Goal: Information Seeking & Learning: Check status

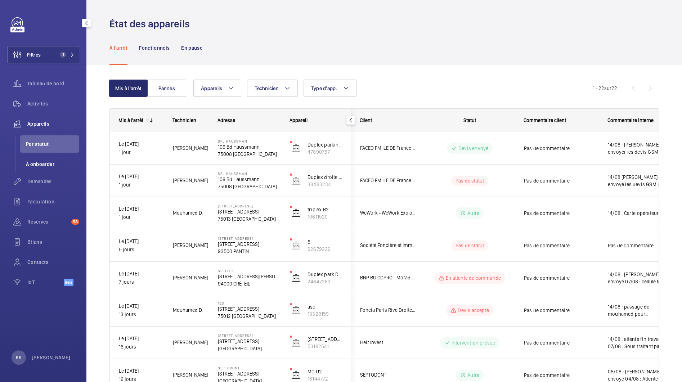
scroll to position [432, 0]
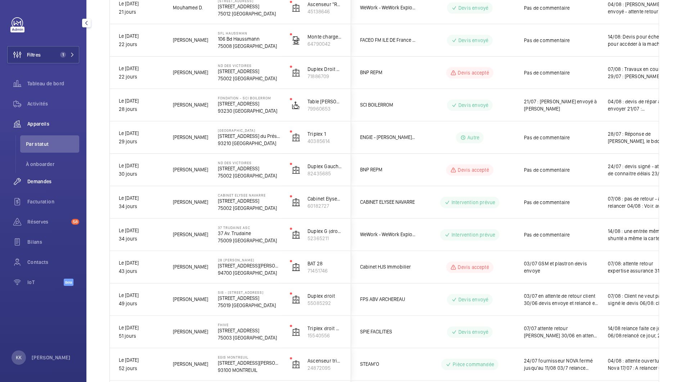
click at [36, 178] on div "Demandes" at bounding box center [43, 181] width 72 height 17
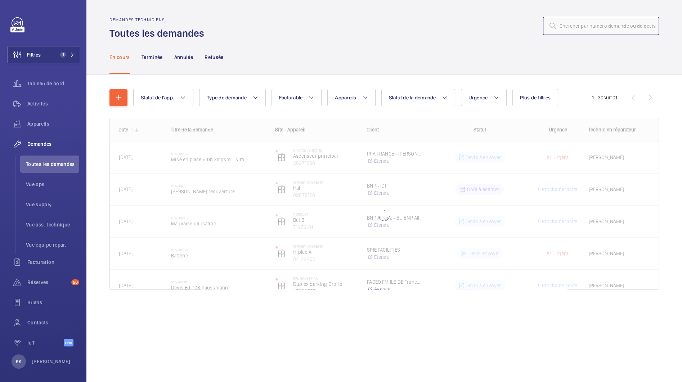
click at [594, 20] on input "text" at bounding box center [601, 26] width 116 height 18
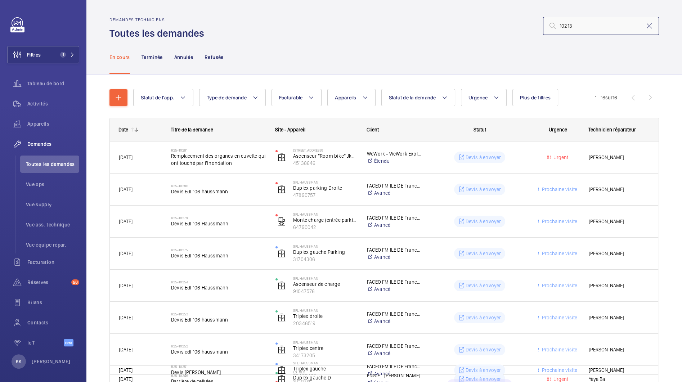
type input "10213"
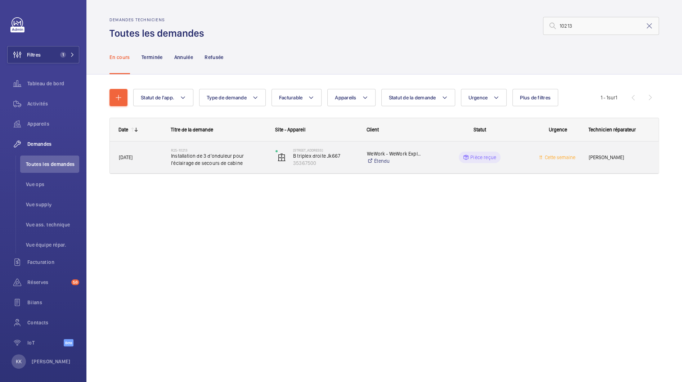
click at [249, 167] on div "R25-10213 Installation de 3 d'onduleur pour l'éclairage de secours de cabine" at bounding box center [218, 157] width 95 height 21
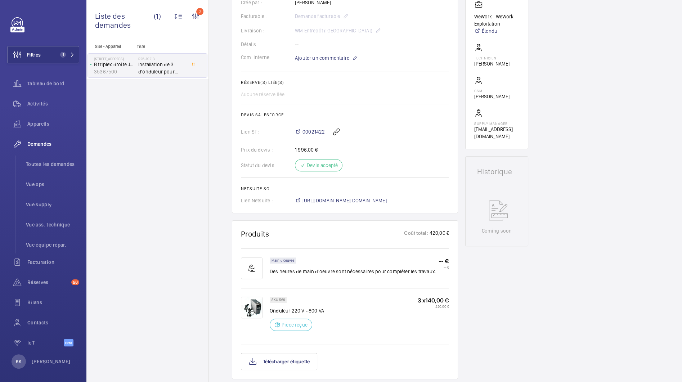
scroll to position [200, 0]
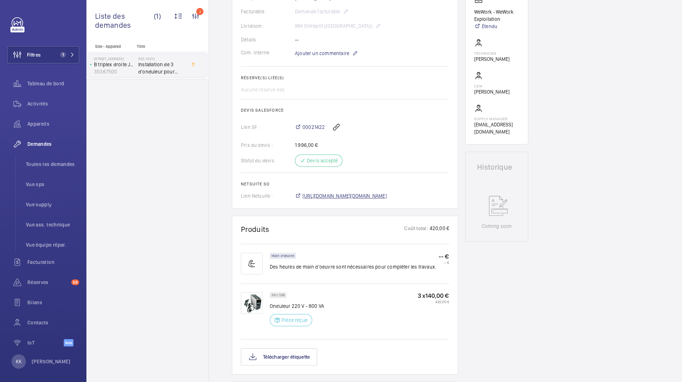
click at [316, 197] on span "https://6461500.app.netsuite.com/app/accounting/transactions/salesord.nl?id=290…" at bounding box center [345, 195] width 84 height 7
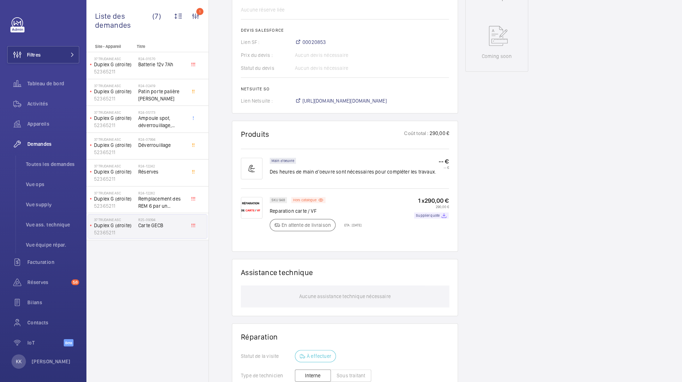
scroll to position [351, 0]
click at [419, 216] on p "Supplier quote" at bounding box center [428, 215] width 24 height 3
click at [201, 2] on div "Liste des demandes (7) 1 Statut de l'app. Type de demande Facturable Appareils …" at bounding box center [147, 22] width 122 height 44
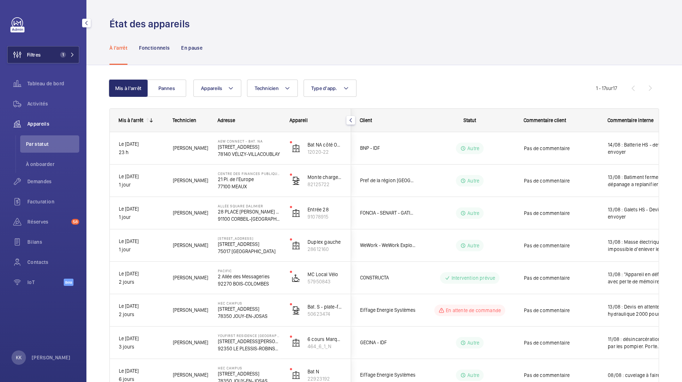
click at [52, 63] on button "Filtres 1" at bounding box center [43, 54] width 72 height 17
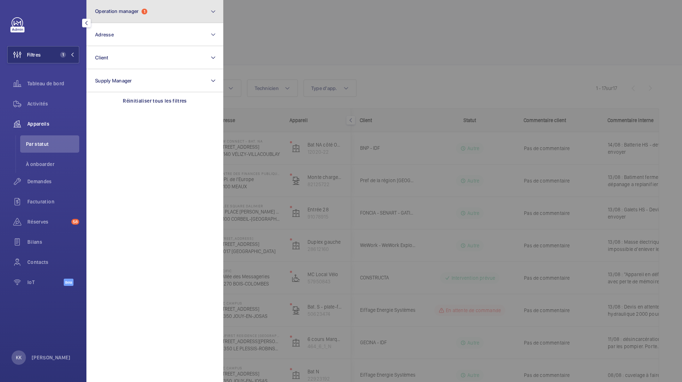
click at [135, 4] on button "Operation manager 1" at bounding box center [154, 11] width 137 height 23
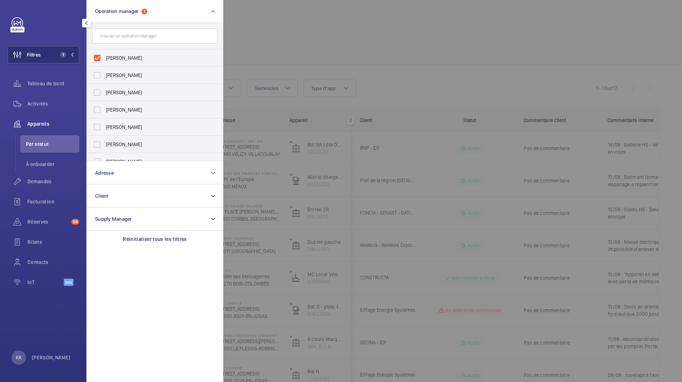
click at [293, 39] on div at bounding box center [564, 191] width 682 height 382
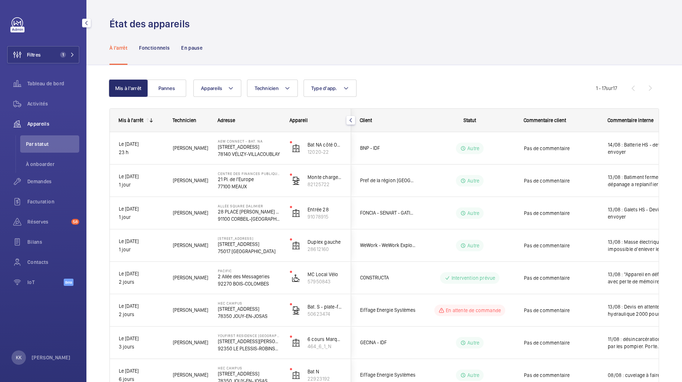
click at [42, 122] on span "Appareils" at bounding box center [53, 123] width 52 height 7
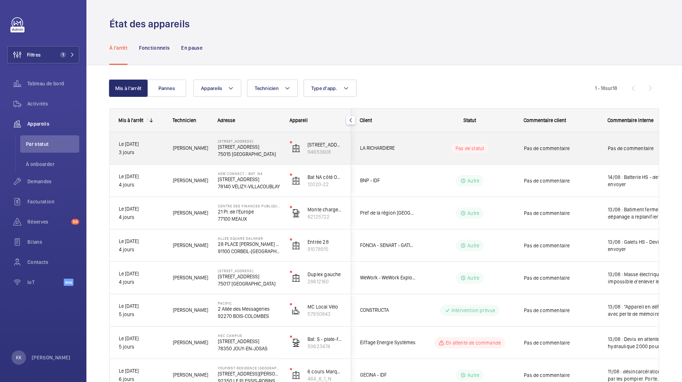
click at [238, 154] on p "75015 [GEOGRAPHIC_DATA]" at bounding box center [249, 154] width 63 height 7
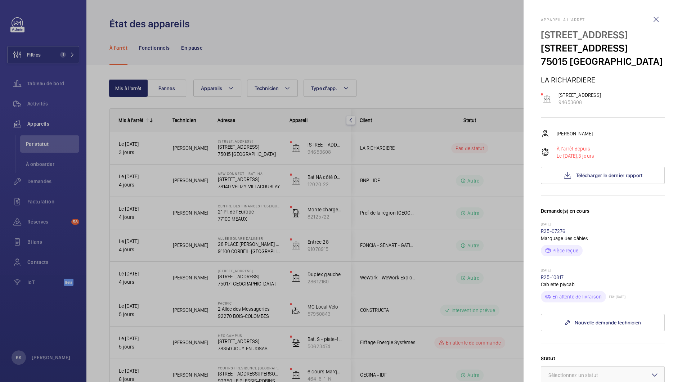
click at [423, 68] on div at bounding box center [341, 191] width 682 height 382
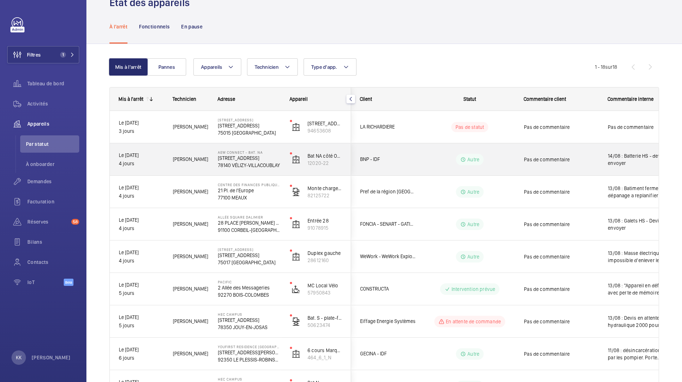
scroll to position [42, 0]
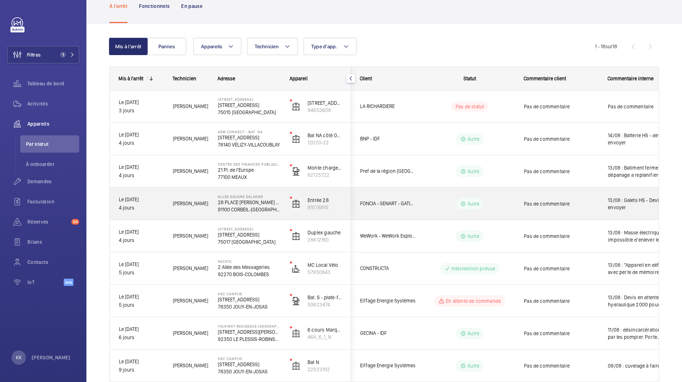
click at [241, 210] on p "91100 CORBEIL-ESSONNES" at bounding box center [249, 209] width 63 height 7
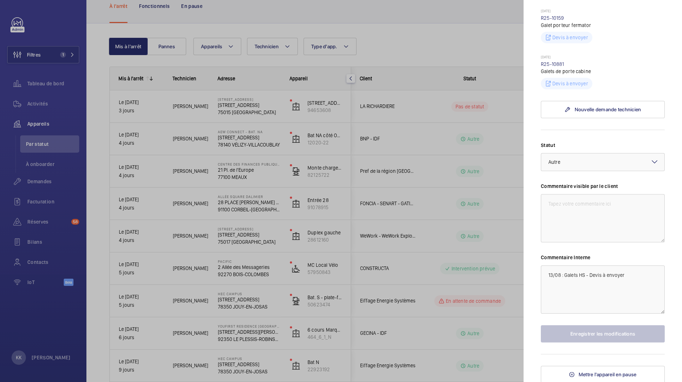
scroll to position [0, 0]
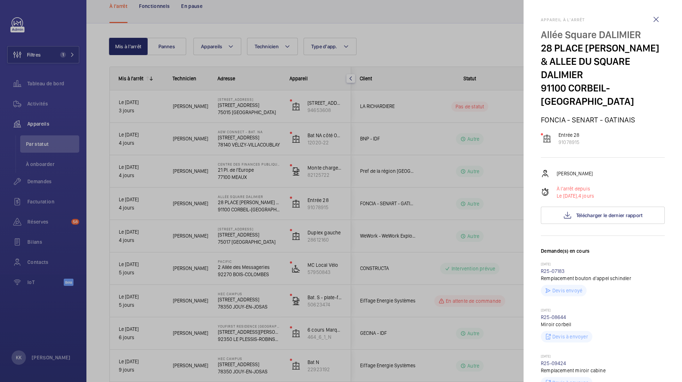
click at [112, 156] on div at bounding box center [341, 191] width 682 height 382
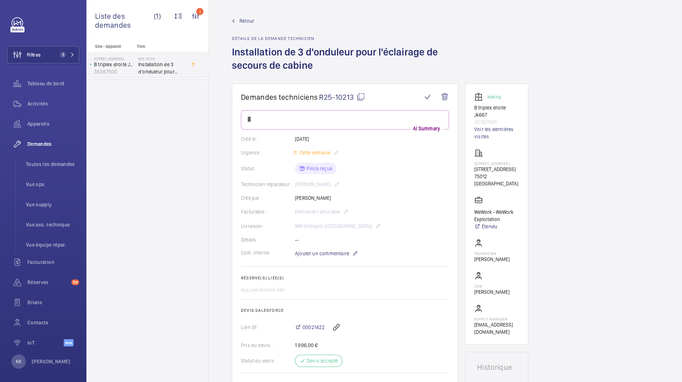
click at [250, 22] on span "Retour" at bounding box center [247, 20] width 15 height 7
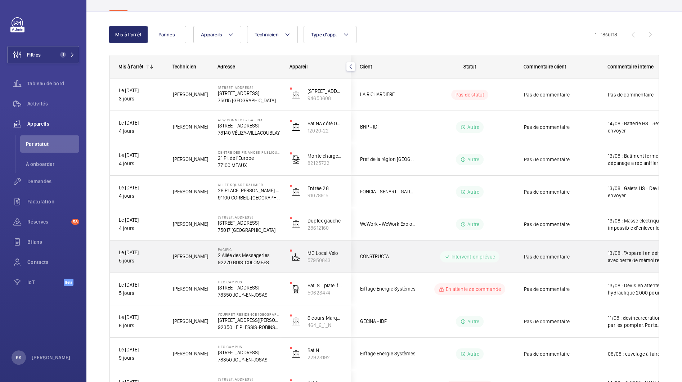
scroll to position [55, 0]
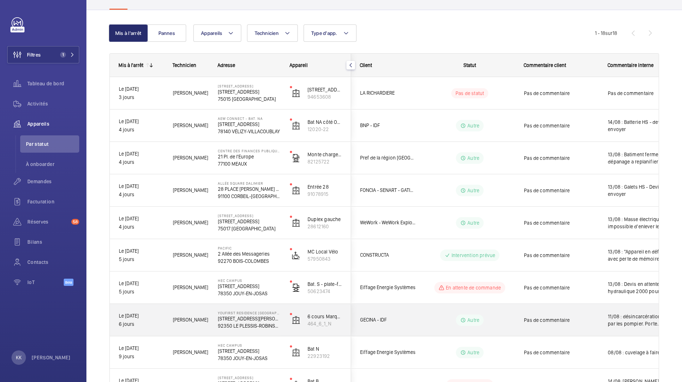
click at [250, 308] on div "YouFirst Residence [GEOGRAPHIC_DATA] [STREET_ADDRESS][PERSON_NAME]" at bounding box center [244, 320] width 71 height 32
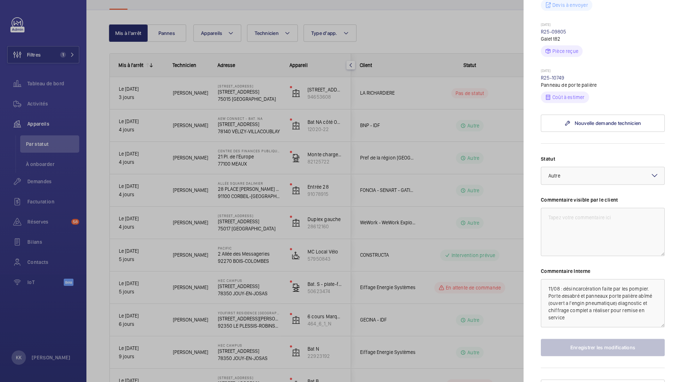
scroll to position [286, 0]
click at [548, 75] on link "R25-10749" at bounding box center [553, 78] width 24 height 6
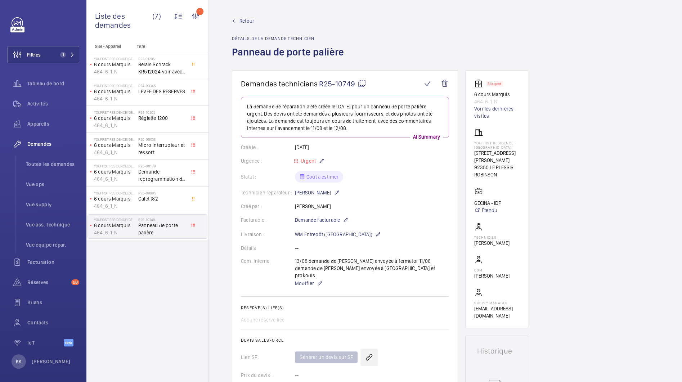
click at [368, 349] on wm-front-icon-button at bounding box center [369, 357] width 17 height 17
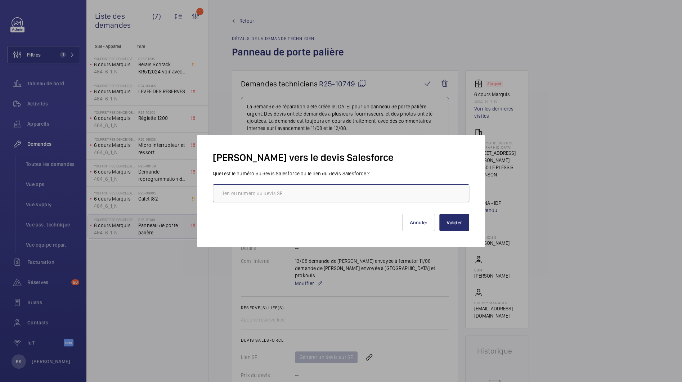
click at [275, 187] on input "text" at bounding box center [341, 193] width 256 height 18
paste input "[URL][DOMAIN_NAME]"
type input "[URL][DOMAIN_NAME]"
click at [452, 222] on button "Valider" at bounding box center [454, 222] width 30 height 17
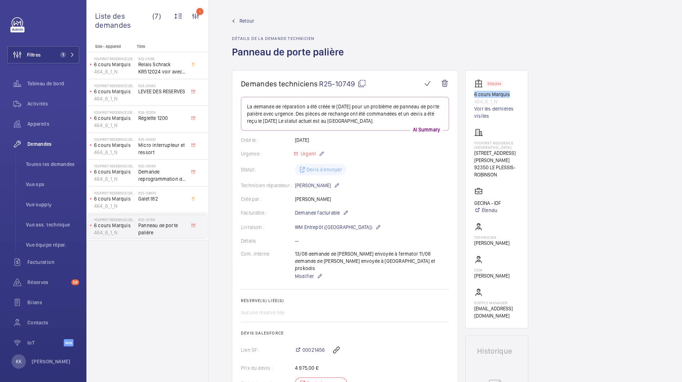
drag, startPoint x: 469, startPoint y: 96, endPoint x: 508, endPoint y: 93, distance: 39.4
click at [508, 93] on wm-front-card "Stopped 6 cours Marquis 464_6_1_N Voir les dernières visites YouFirst Residence…" at bounding box center [496, 199] width 63 height 258
copy p "6 cours Marquis"
drag, startPoint x: 473, startPoint y: 152, endPoint x: 517, endPoint y: 169, distance: 47.4
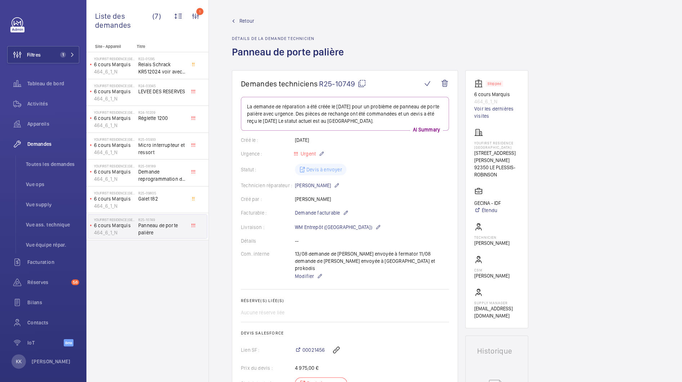
click at [517, 169] on wm-front-card "Stopped 6 cours Marquis 464_6_1_N Voir les dernières visites YouFirst Residence…" at bounding box center [496, 199] width 63 height 258
copy div "[STREET_ADDRESS][PERSON_NAME]"
click at [251, 22] on span "Retour" at bounding box center [247, 20] width 15 height 7
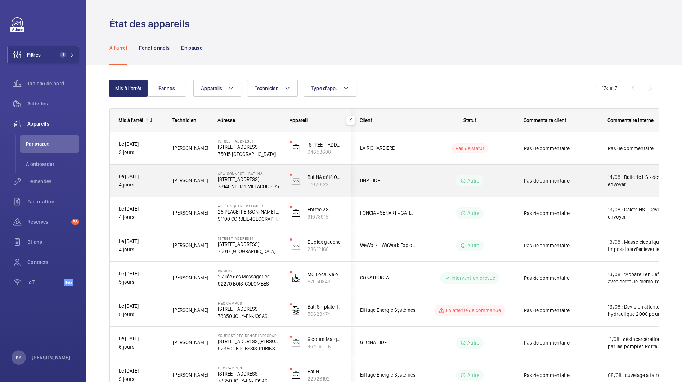
click at [198, 190] on div "[PERSON_NAME]" at bounding box center [186, 180] width 44 height 23
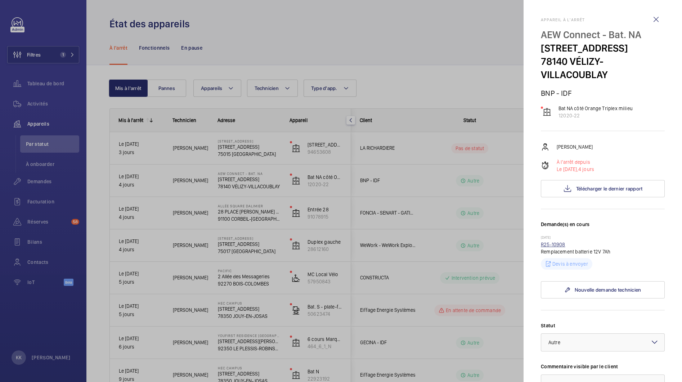
click at [553, 247] on link "R25-10908" at bounding box center [553, 245] width 24 height 6
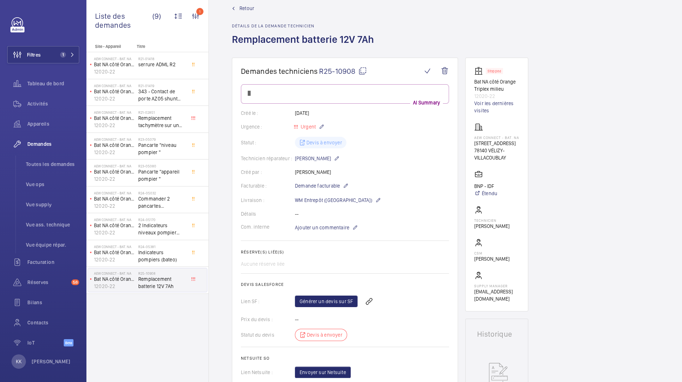
scroll to position [31, 0]
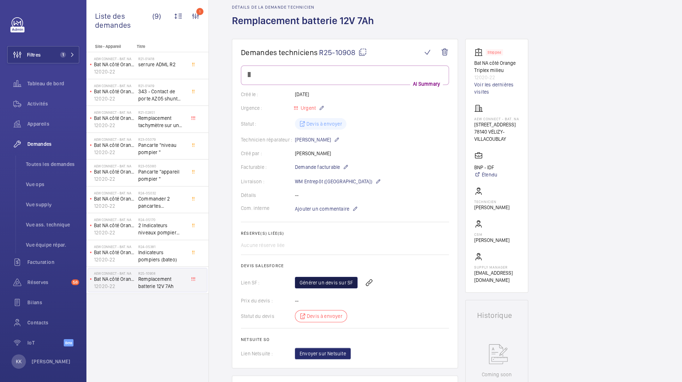
click at [307, 284] on link "Générer un devis sur SF" at bounding box center [326, 283] width 63 height 12
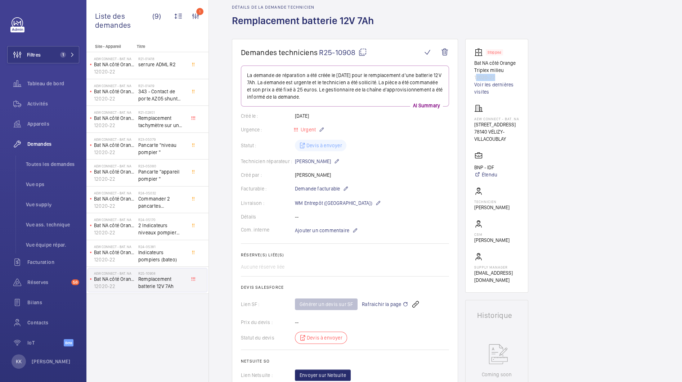
drag, startPoint x: 476, startPoint y: 76, endPoint x: 499, endPoint y: 77, distance: 23.1
click at [499, 77] on p "12020-22" at bounding box center [496, 77] width 45 height 7
click at [517, 90] on link "Voir les dernières visites" at bounding box center [496, 88] width 45 height 14
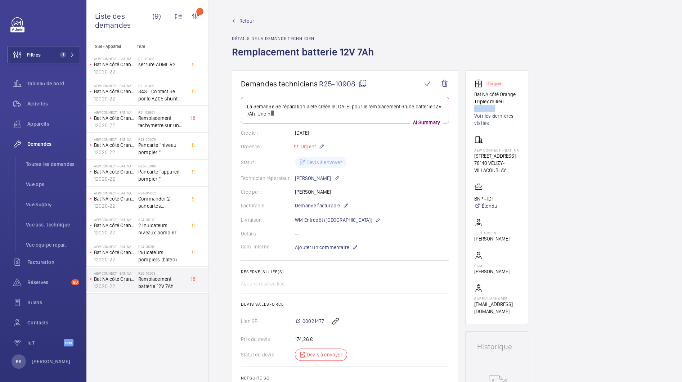
drag, startPoint x: 500, startPoint y: 108, endPoint x: 462, endPoint y: 111, distance: 38.4
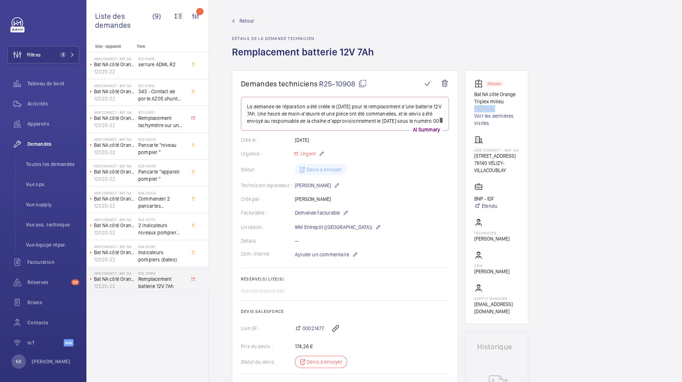
copy p "12020-22"
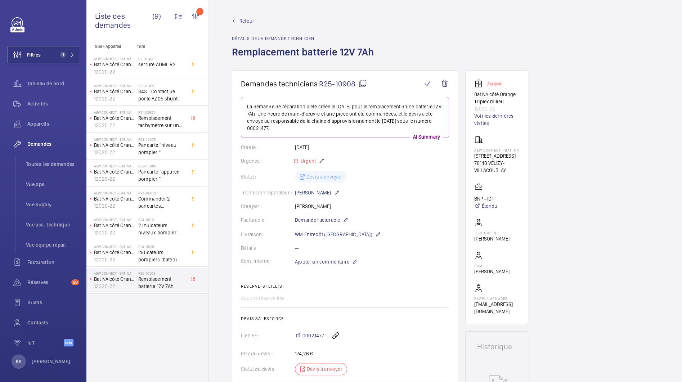
click at [528, 116] on wm-front-card "Stopped Bat NA côté Orange Triplex milieu 12020-22 Voir les dernières visites A…" at bounding box center [496, 197] width 63 height 254
click at [240, 18] on span "Retour" at bounding box center [247, 20] width 15 height 7
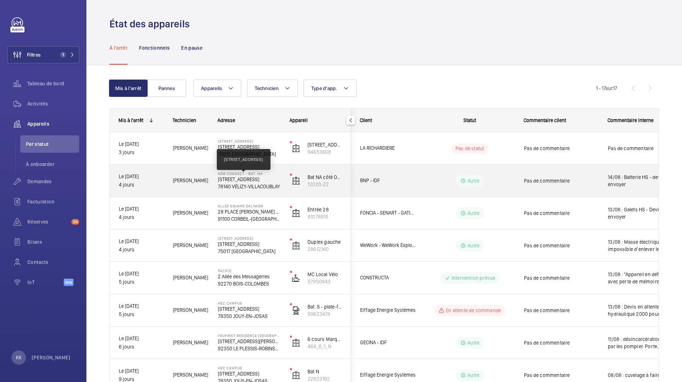
click at [226, 177] on p "[STREET_ADDRESS]" at bounding box center [249, 179] width 63 height 7
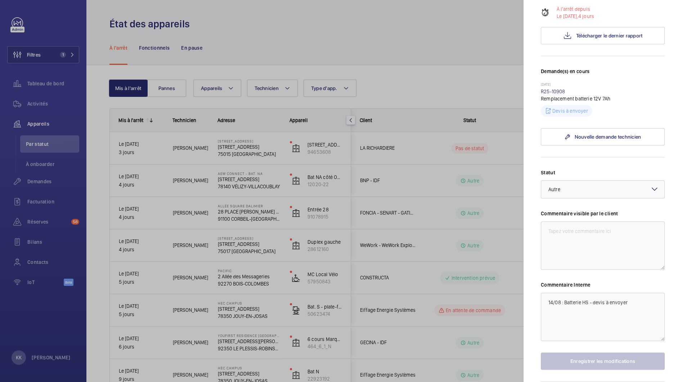
scroll to position [194, 0]
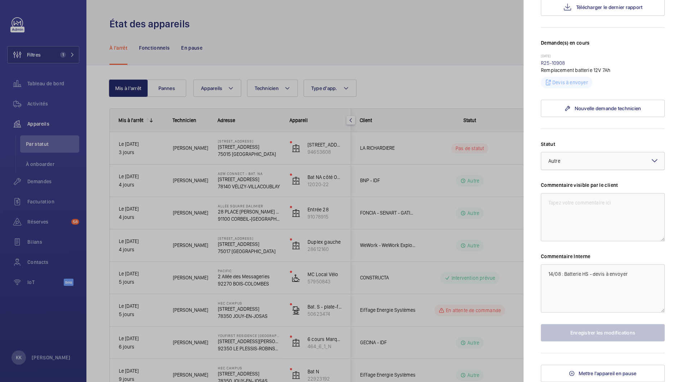
click at [559, 169] on div at bounding box center [602, 160] width 123 height 17
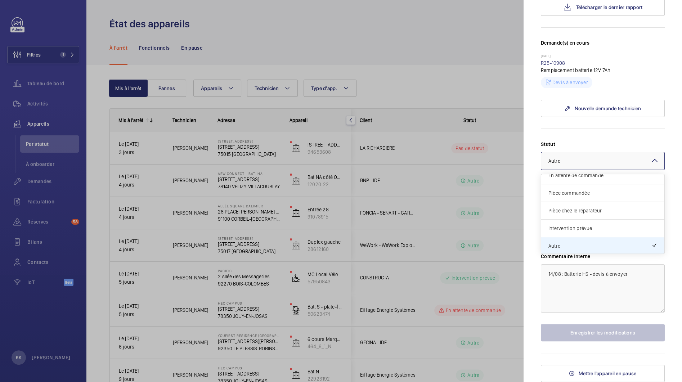
scroll to position [0, 0]
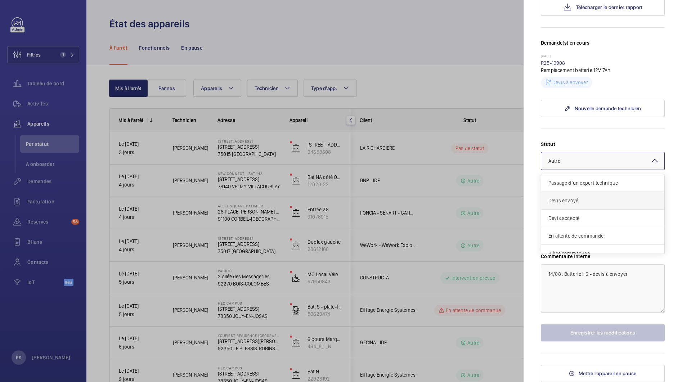
click at [585, 205] on div "Devis envoyé" at bounding box center [602, 201] width 123 height 18
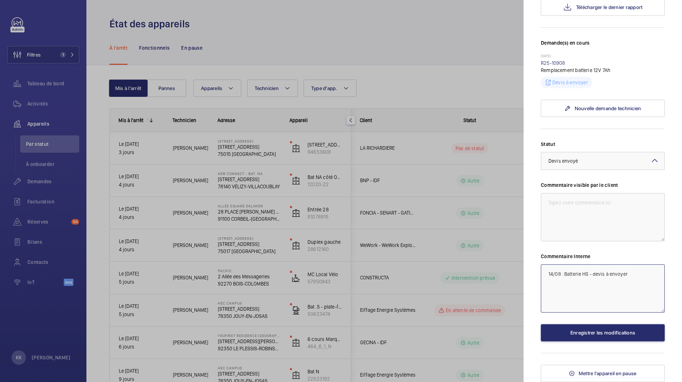
click at [608, 273] on textarea "14/08 : Batterie HS - devis à envoyer" at bounding box center [603, 288] width 124 height 48
click at [547, 276] on textarea "14/08 : Batterie HS - devis à envoyer" at bounding box center [603, 288] width 124 height 48
type textarea "18/08 : [PERSON_NAME] envoyé 14/08 : Batterie HS - devis à envoyer"
click at [580, 327] on button "Enregistrer les modifications" at bounding box center [603, 332] width 124 height 17
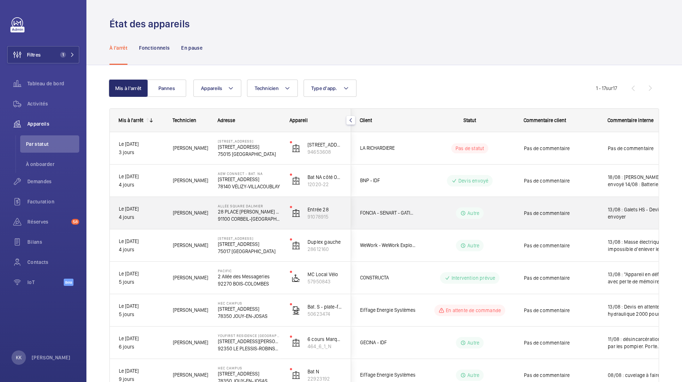
click at [192, 212] on span "[PERSON_NAME]" at bounding box center [191, 213] width 36 height 8
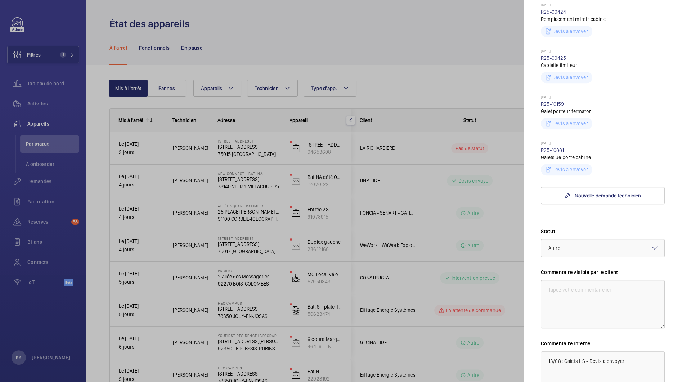
scroll to position [351, 0]
click at [552, 147] on wm-front-repair-request-minimized-display-item "[DATE] R25-10881 Galets de porte cabine Devis à envoyer" at bounding box center [603, 158] width 124 height 35
click at [551, 149] on link "R25-10881" at bounding box center [552, 151] width 23 height 6
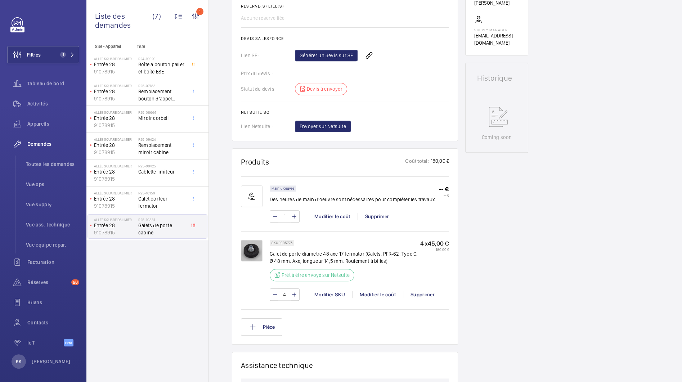
scroll to position [299, 0]
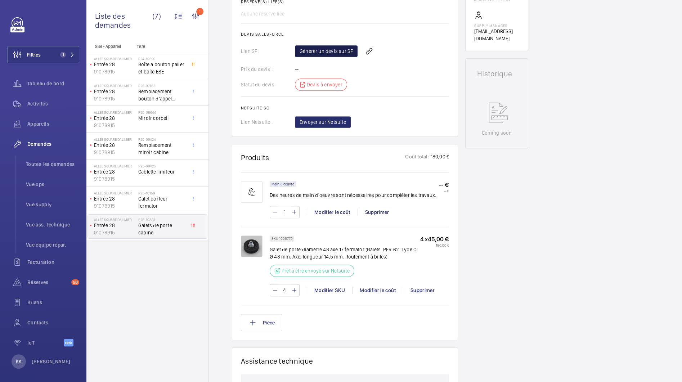
click at [315, 47] on link "Générer un devis sur SF" at bounding box center [326, 51] width 63 height 12
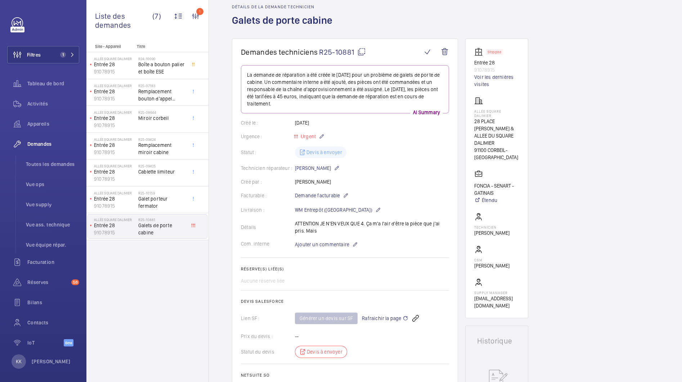
scroll to position [0, 0]
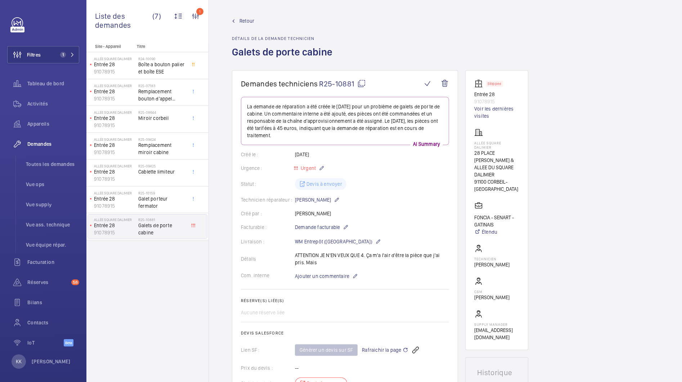
click at [244, 25] on div "Retour Détails de la demande technicien Galets de porte cabine" at bounding box center [284, 43] width 105 height 53
click at [245, 22] on span "Retour" at bounding box center [247, 20] width 15 height 7
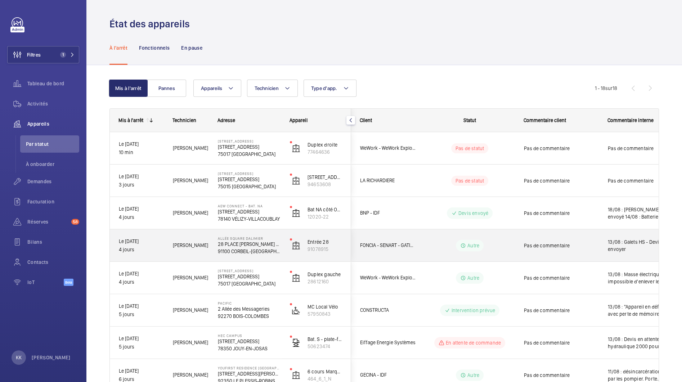
click at [215, 244] on div "[GEOGRAPHIC_DATA] DALIMIER 28 PLACE [PERSON_NAME] & ALLEE DU SQUARE DALIMIER 91…" at bounding box center [244, 245] width 71 height 32
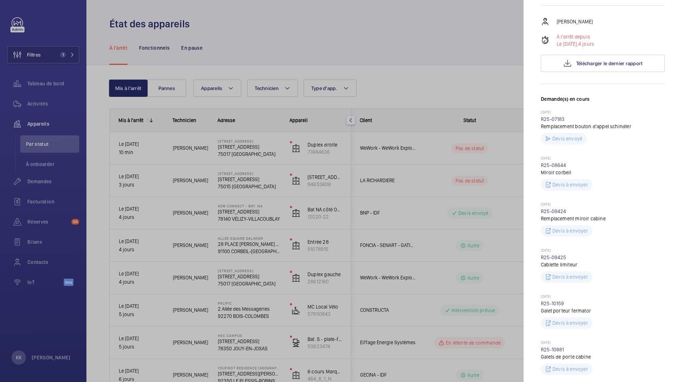
scroll to position [438, 0]
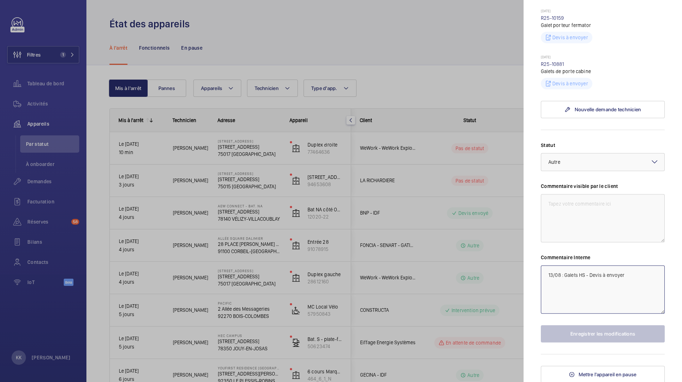
click at [654, 282] on textarea "13/08 : Galets HS - Devis à envoyer" at bounding box center [603, 289] width 124 height 48
click at [627, 277] on textarea "13/08 : Galets HS - Devis à envoyer" at bounding box center [603, 289] width 124 height 48
click at [548, 273] on textarea "13/08 : Galets HS - Devis à envoyer" at bounding box center [603, 289] width 124 height 48
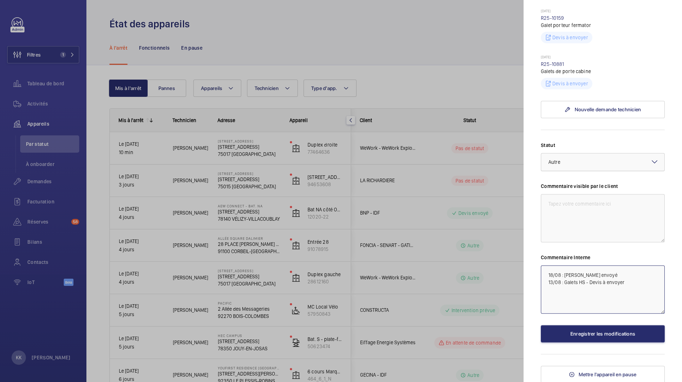
click at [575, 154] on div at bounding box center [602, 161] width 123 height 17
click at [564, 190] on div "Devis envoyé" at bounding box center [602, 183] width 123 height 18
type textarea "18/08 : [PERSON_NAME] envoyé 13/08 : Galets HS - Devis à envoyer"
click at [569, 327] on button "Enregistrer les modifications" at bounding box center [603, 333] width 124 height 17
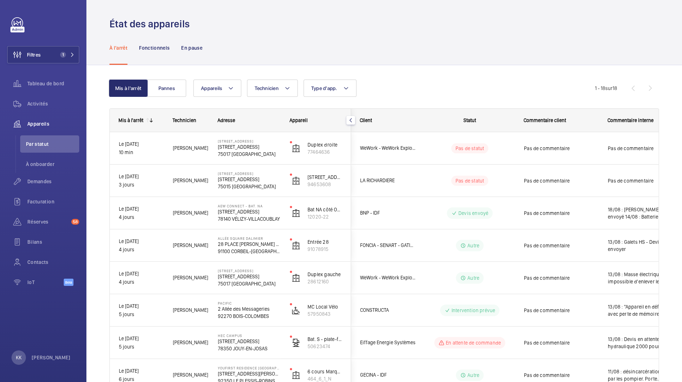
scroll to position [0, 0]
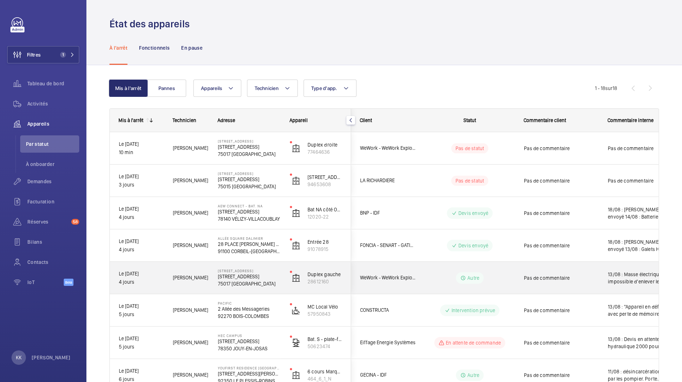
click at [175, 282] on div "[PERSON_NAME]" at bounding box center [186, 278] width 44 height 23
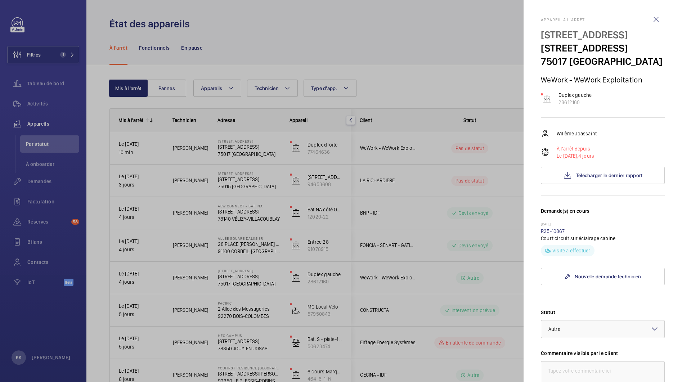
drag, startPoint x: 241, startPoint y: 200, endPoint x: 207, endPoint y: 177, distance: 40.9
click at [241, 200] on div at bounding box center [341, 191] width 682 height 382
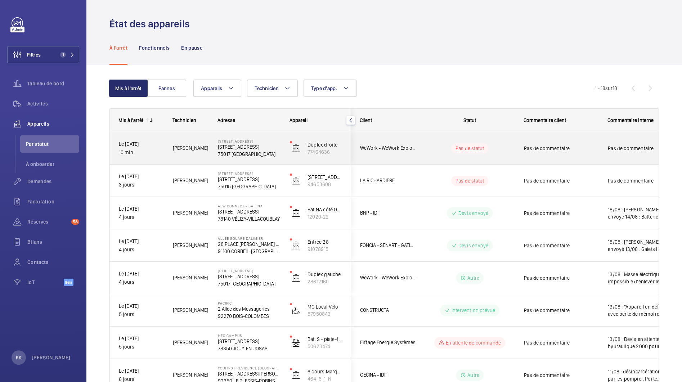
click at [211, 156] on mat-sidenav-container "Filtres 1 Tableau de bord Activités Appareils Par statut À onboarder Demandes F…" at bounding box center [341, 191] width 682 height 382
click at [220, 152] on p "75017 [GEOGRAPHIC_DATA]" at bounding box center [249, 154] width 63 height 7
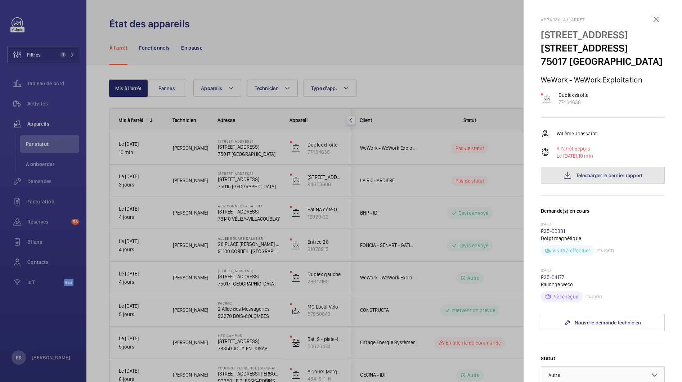
click at [563, 180] on mat-icon at bounding box center [567, 175] width 9 height 9
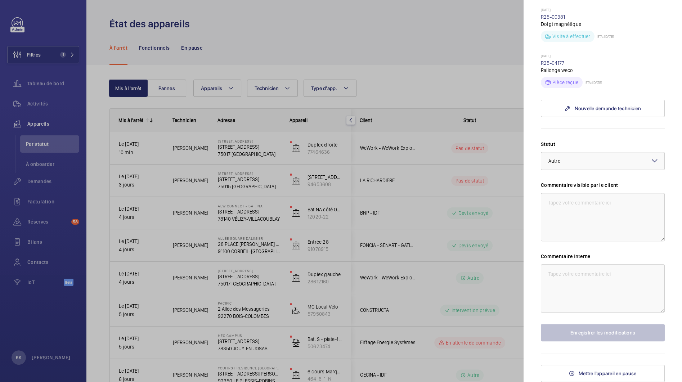
click at [403, 219] on div at bounding box center [341, 191] width 682 height 382
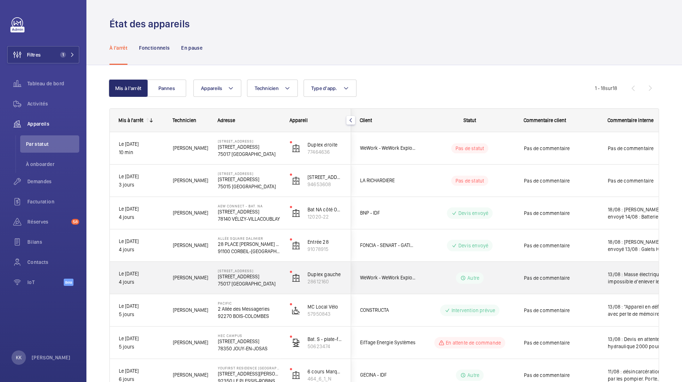
click at [209, 280] on div "[STREET_ADDRESS][GEOGRAPHIC_DATA][STREET_ADDRESS]" at bounding box center [244, 278] width 71 height 32
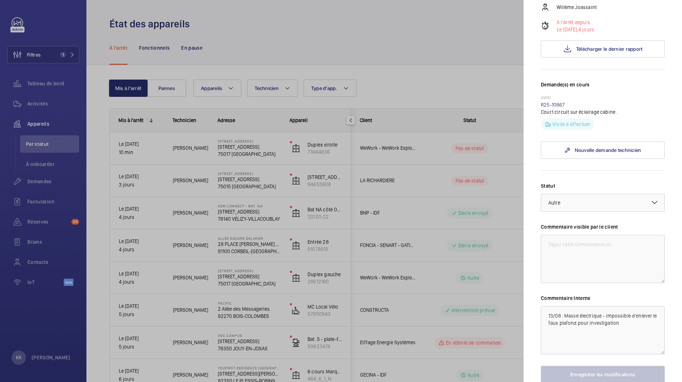
scroll to position [180, 0]
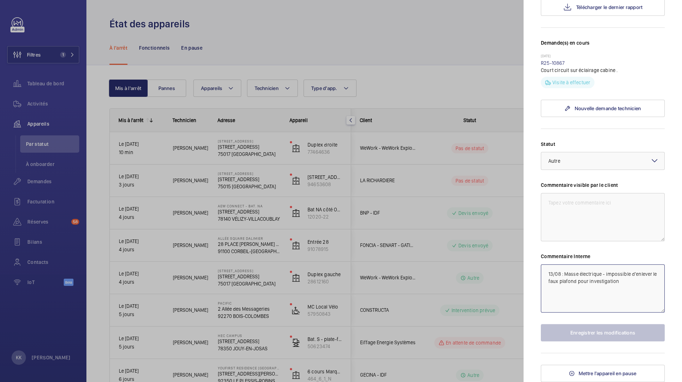
click at [549, 273] on textarea "13/08 : Masse électrique - impossible d'enlever le faux plafond pour investigat…" at bounding box center [603, 288] width 124 height 48
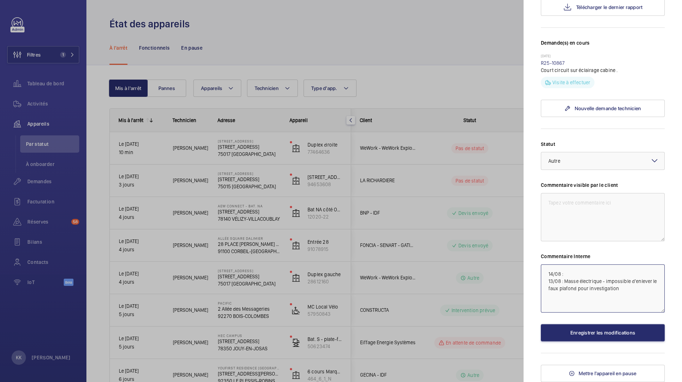
type textarea "14/08 : 13/08 : Masse électrique - impossible d'enlever le faux plafond pour in…"
click at [425, 199] on div at bounding box center [341, 191] width 682 height 382
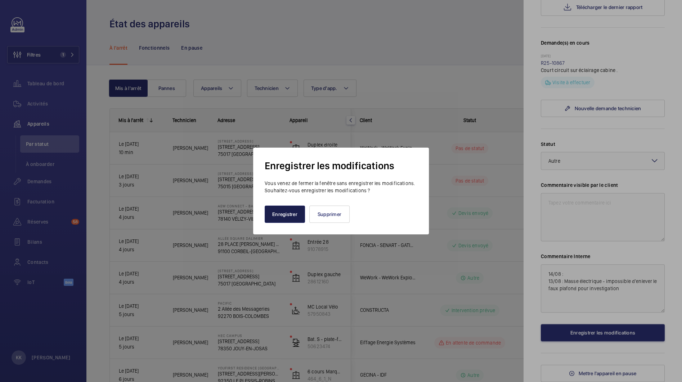
click at [284, 211] on button "Enregistrer" at bounding box center [285, 214] width 40 height 17
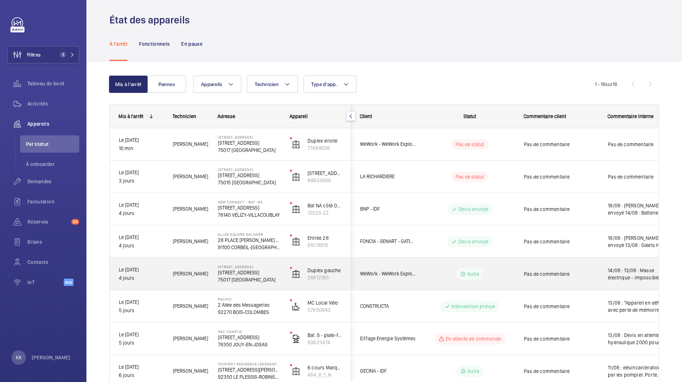
scroll to position [21, 0]
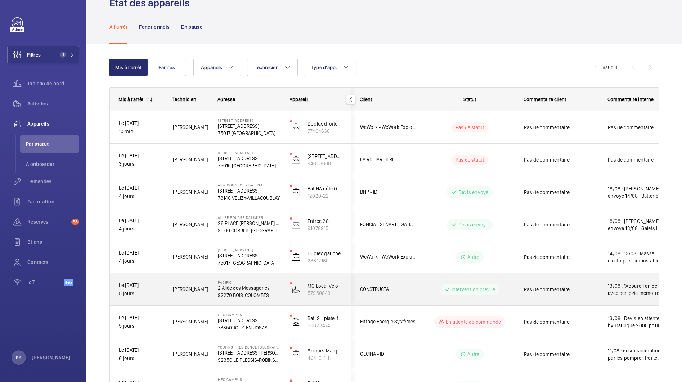
click at [207, 277] on div "[PERSON_NAME]" at bounding box center [186, 289] width 45 height 32
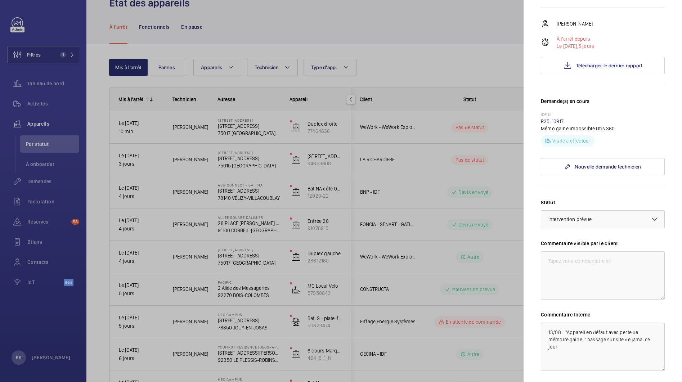
scroll to position [110, 0]
click at [211, 235] on div at bounding box center [341, 191] width 682 height 382
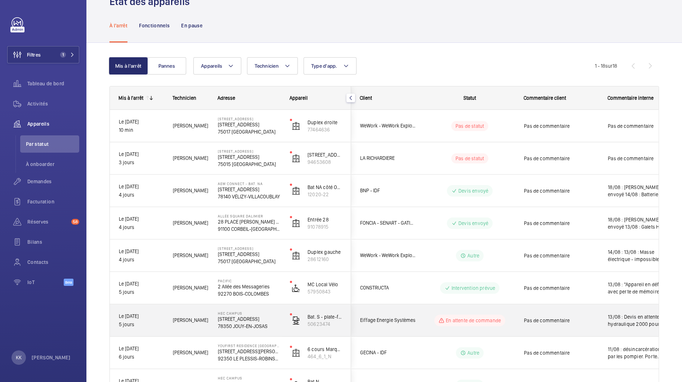
scroll to position [23, 0]
click at [225, 321] on p "[STREET_ADDRESS]" at bounding box center [249, 318] width 63 height 7
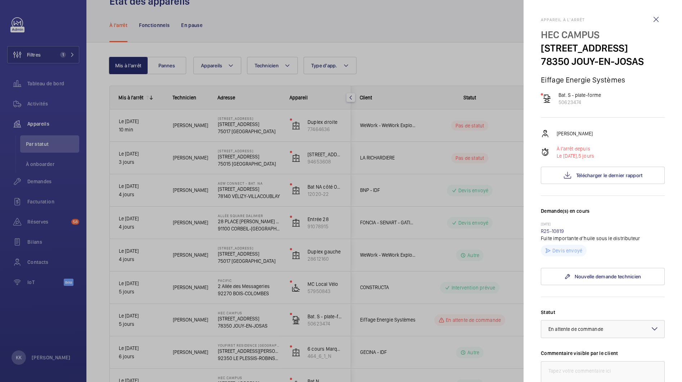
click at [298, 173] on div at bounding box center [341, 191] width 682 height 382
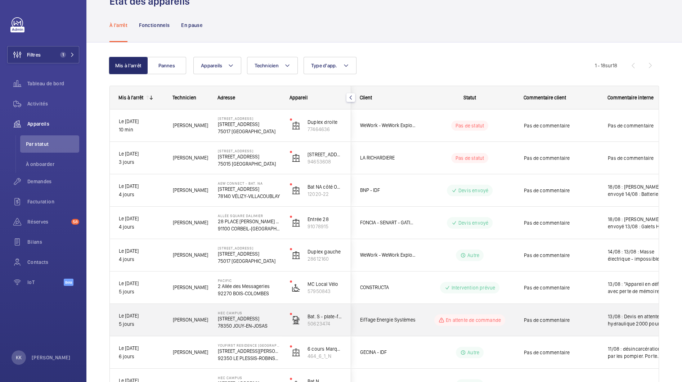
click at [219, 325] on p "78350 JOUY-EN-JOSAS" at bounding box center [249, 325] width 63 height 7
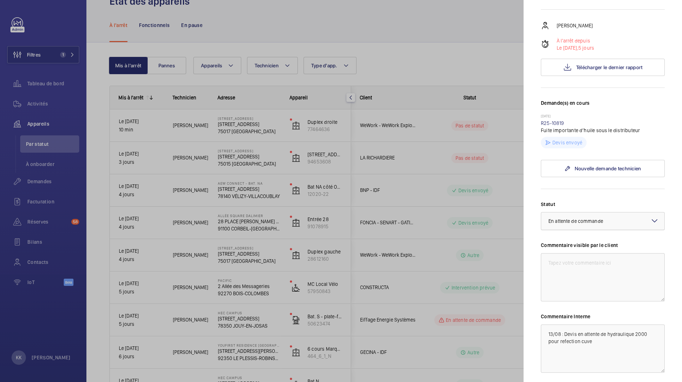
scroll to position [167, 0]
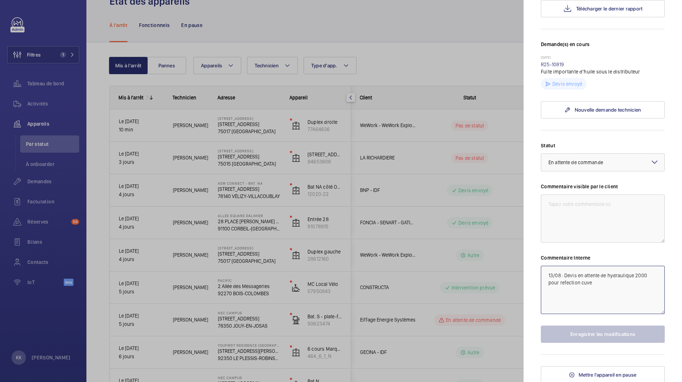
click at [541, 274] on textarea "13/08 : Devis en attente de hydraulique 2000 pour refection cuve" at bounding box center [603, 290] width 124 height 48
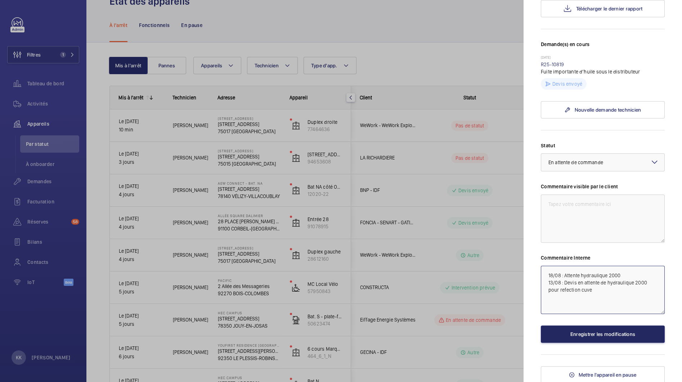
type textarea "18/08 : Attente hydraulique 2000 13/08 : Devis en attente de hydraulique 2000 p…"
click at [589, 331] on button "Enregistrer les modifications" at bounding box center [603, 334] width 124 height 17
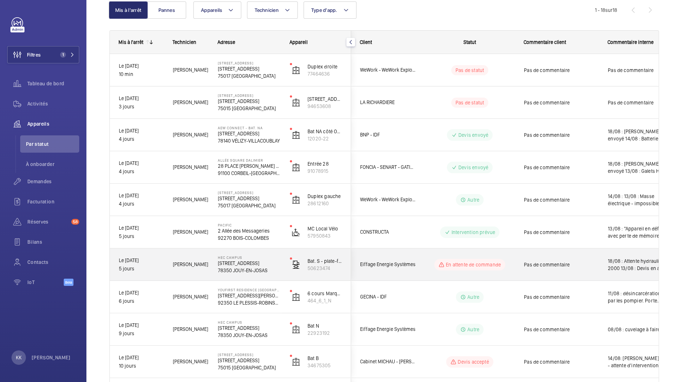
scroll to position [81, 0]
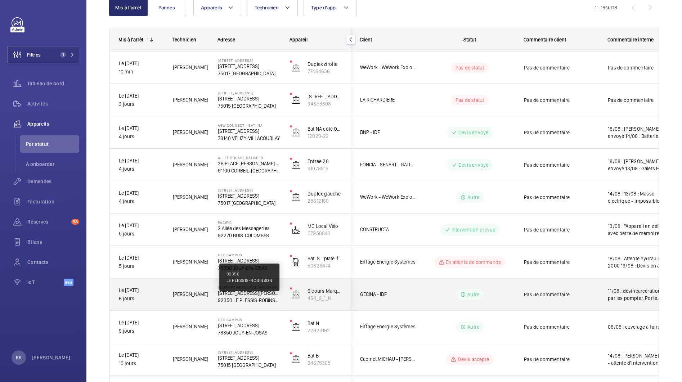
click at [222, 298] on p "92350 LE PLESSIS-ROBINSON" at bounding box center [249, 300] width 63 height 7
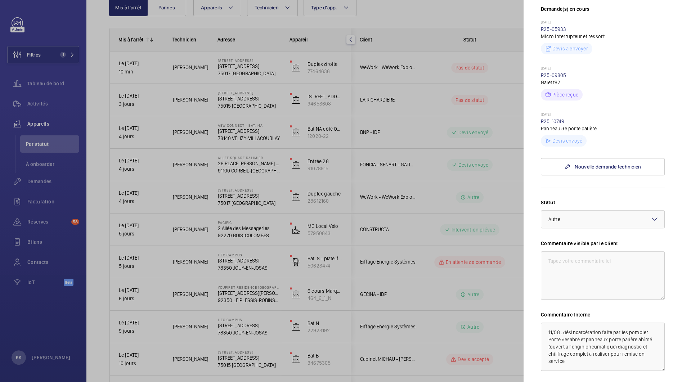
scroll to position [286, 0]
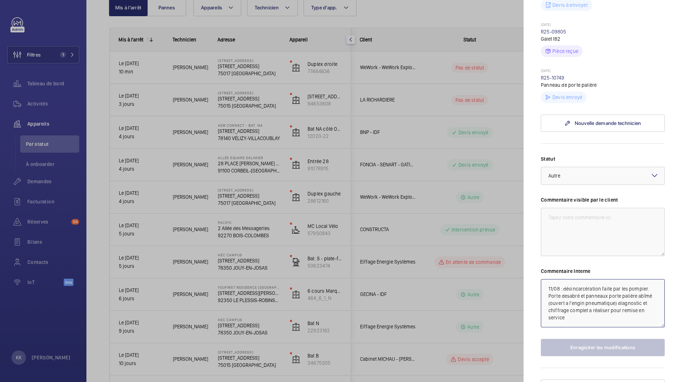
click at [545, 279] on textarea "11/08 : désincarcération faite par les pompier. Porte desabré et panneaux porte…" at bounding box center [603, 303] width 124 height 48
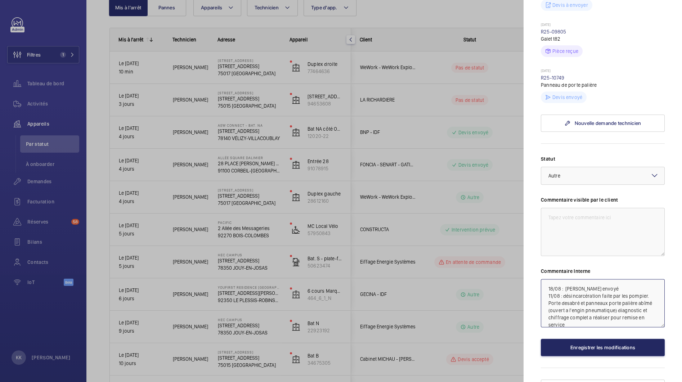
type textarea "18/08 : [PERSON_NAME] envoyé 11/08 : désincarcération faite par les pompier. Po…"
click at [559, 339] on button "Enregistrer les modifications" at bounding box center [603, 347] width 124 height 17
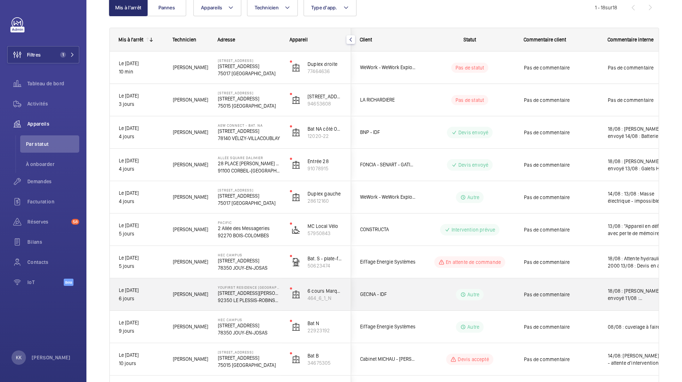
click at [209, 300] on div "YouFirst Residence [GEOGRAPHIC_DATA] [STREET_ADDRESS][PERSON_NAME]" at bounding box center [245, 294] width 72 height 32
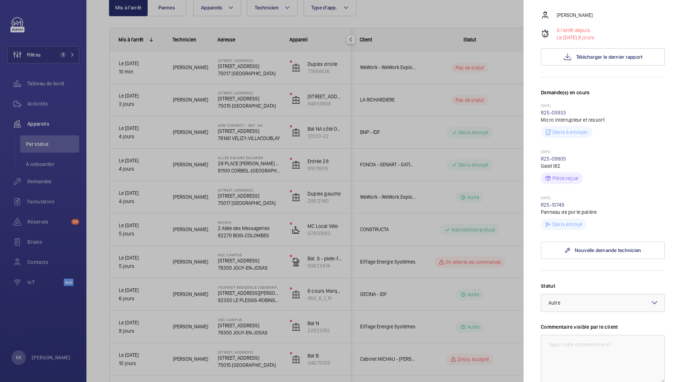
scroll to position [162, 0]
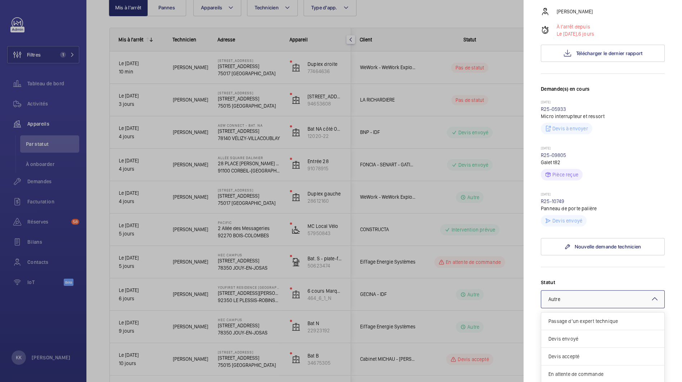
click at [560, 296] on div "× Autre" at bounding box center [564, 299] width 30 height 7
click at [569, 335] on span "Devis envoyé" at bounding box center [603, 338] width 109 height 7
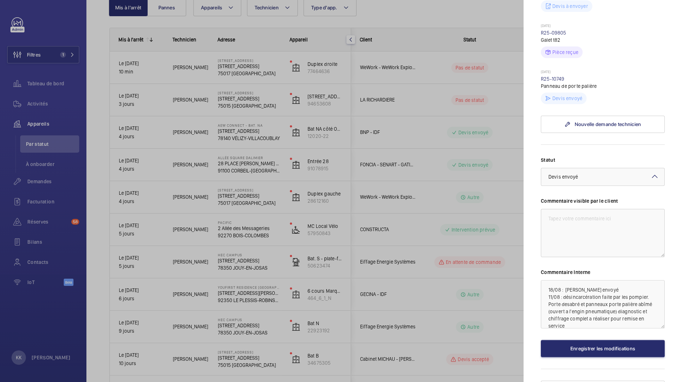
scroll to position [286, 0]
click at [581, 339] on button "Enregistrer les modifications" at bounding box center [603, 347] width 124 height 17
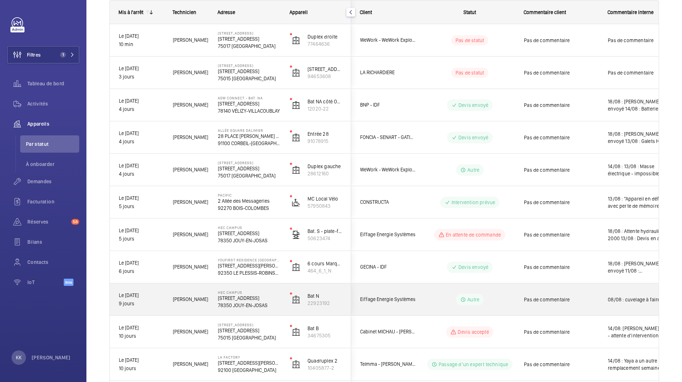
scroll to position [144, 0]
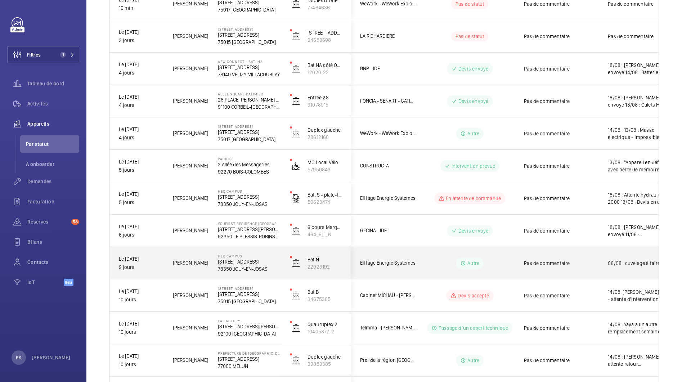
click at [201, 268] on div "[PERSON_NAME]" at bounding box center [186, 263] width 44 height 23
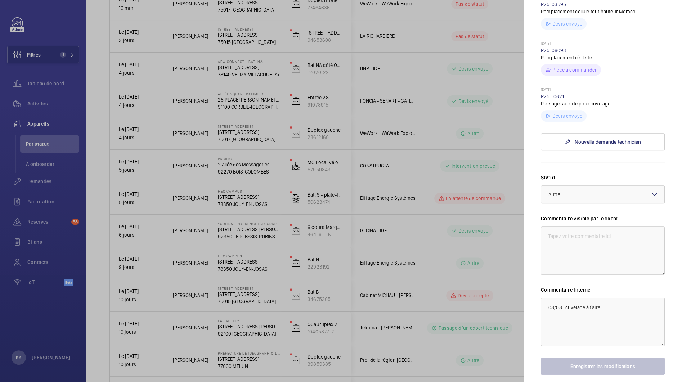
scroll to position [366, 0]
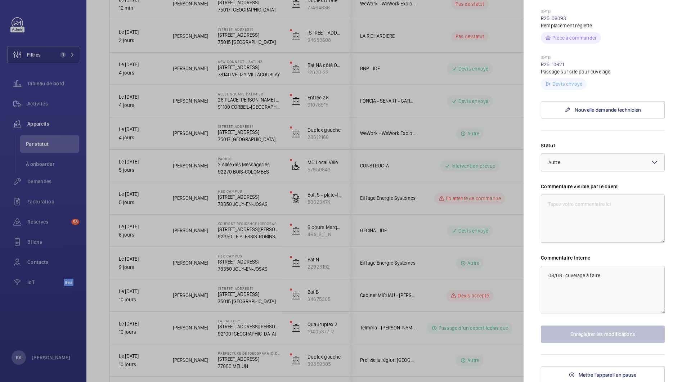
click at [338, 219] on div at bounding box center [341, 191] width 682 height 382
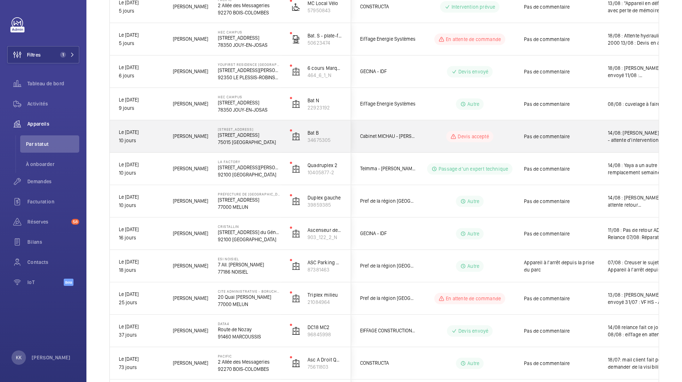
scroll to position [375, 0]
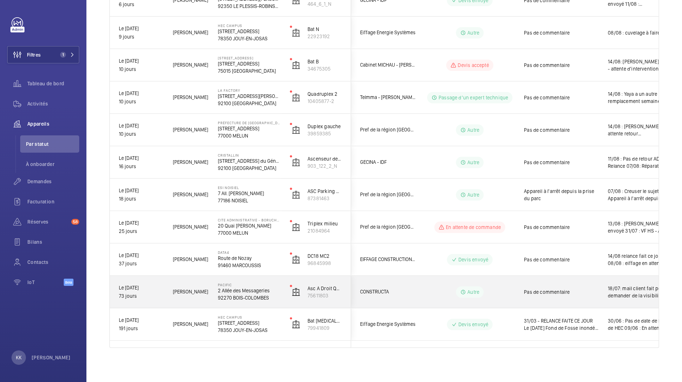
click at [233, 286] on p "Pacific" at bounding box center [249, 285] width 63 height 4
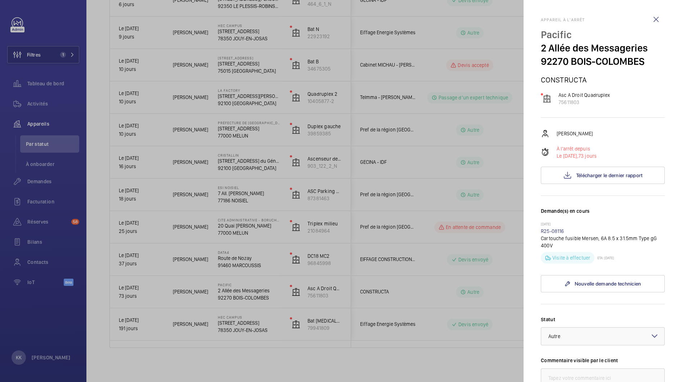
scroll to position [174, 0]
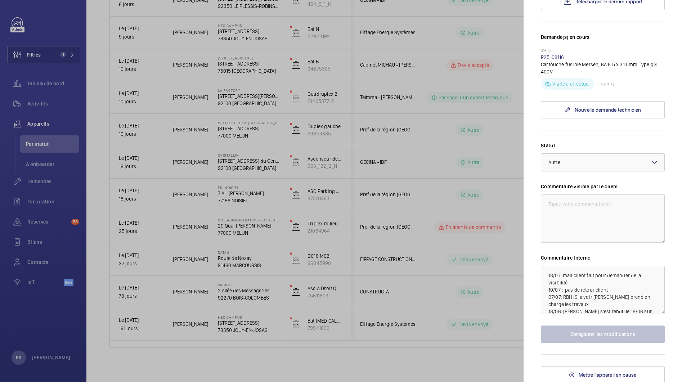
click at [255, 287] on div at bounding box center [341, 191] width 682 height 382
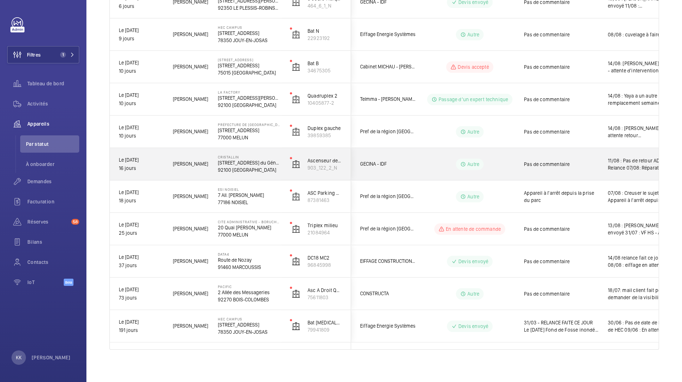
scroll to position [371, 0]
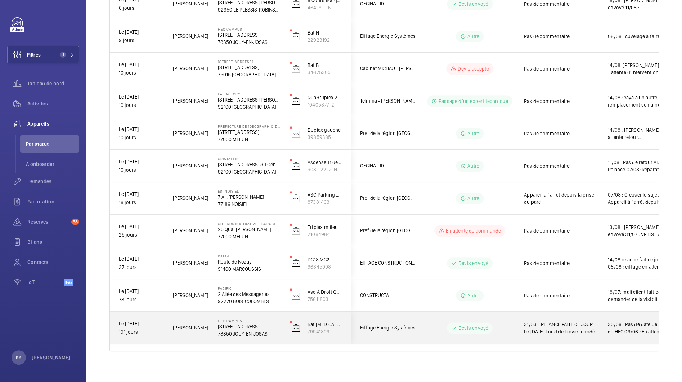
click at [236, 332] on p "78350 JOUY-EN-JOSAS" at bounding box center [249, 333] width 63 height 7
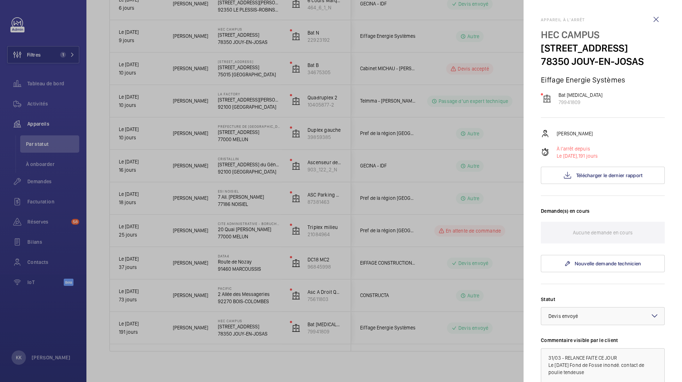
click at [233, 290] on div at bounding box center [341, 191] width 682 height 382
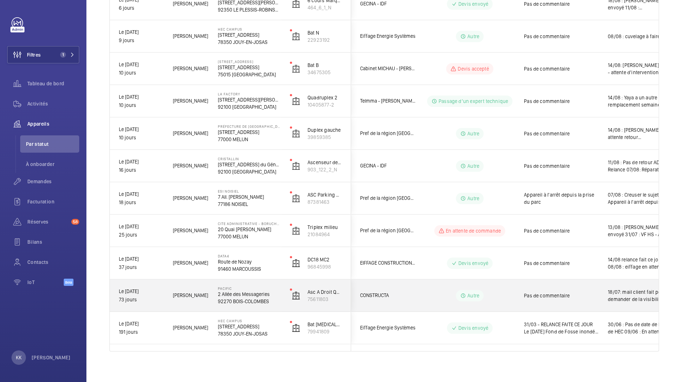
click at [232, 291] on p "2 Allée des Messageries" at bounding box center [249, 294] width 63 height 7
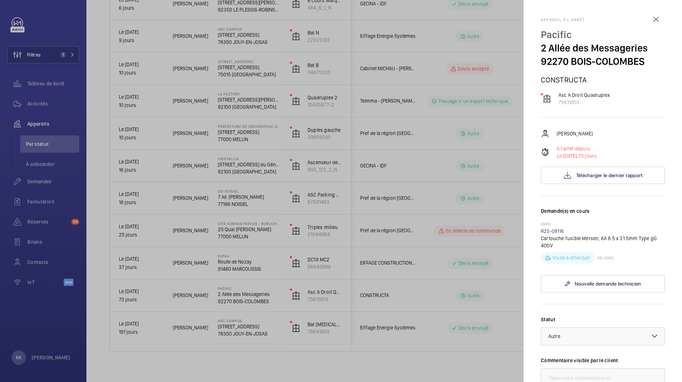
click at [231, 268] on div at bounding box center [341, 191] width 682 height 382
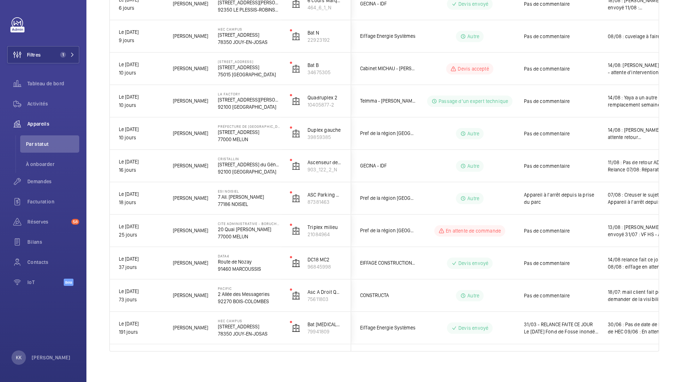
click at [231, 260] on div at bounding box center [341, 191] width 682 height 382
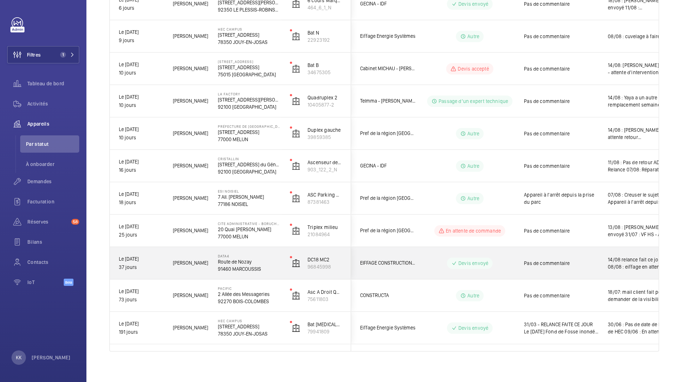
click at [232, 265] on p "91460 MARCOUSSIS" at bounding box center [249, 268] width 63 height 7
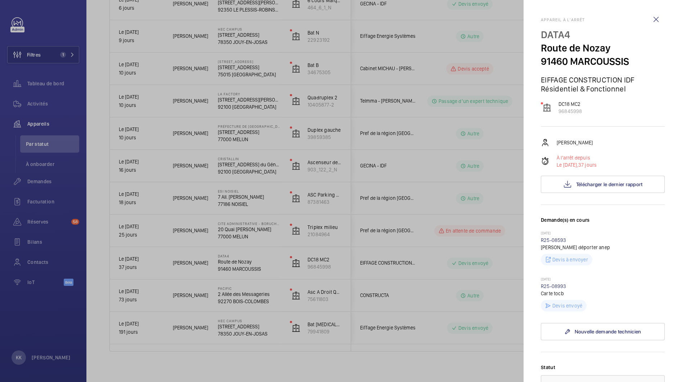
scroll to position [222, 0]
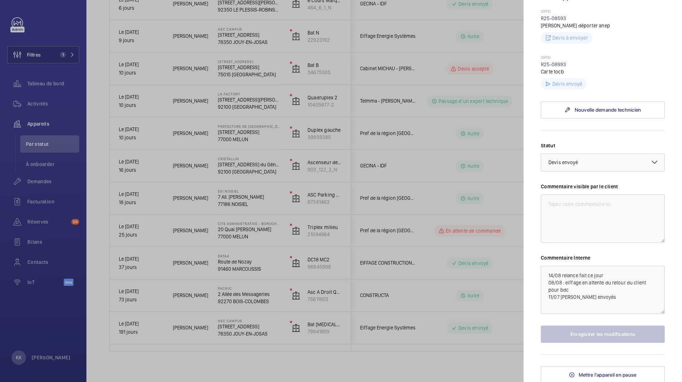
click at [213, 260] on div at bounding box center [341, 191] width 682 height 382
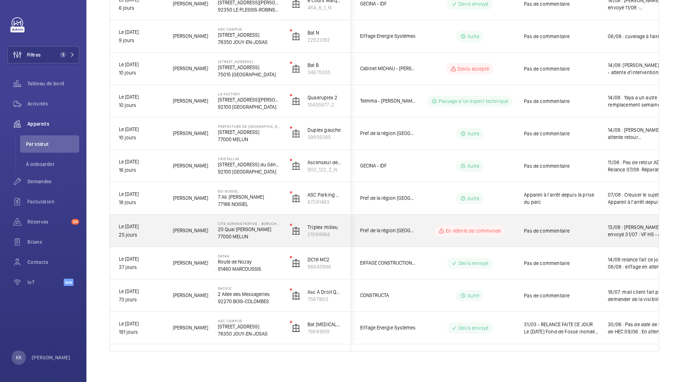
click at [226, 235] on p "77000 MELUN" at bounding box center [249, 236] width 63 height 7
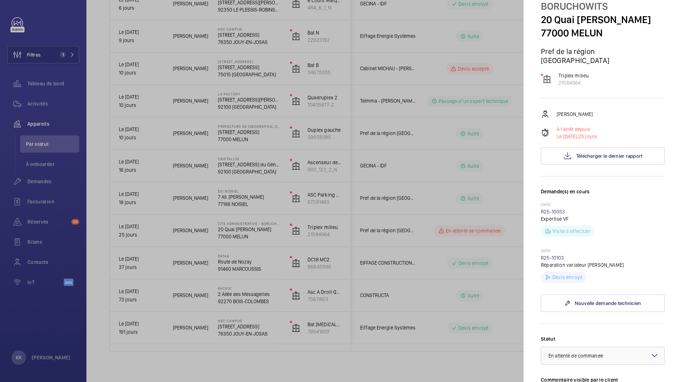
scroll to position [240, 0]
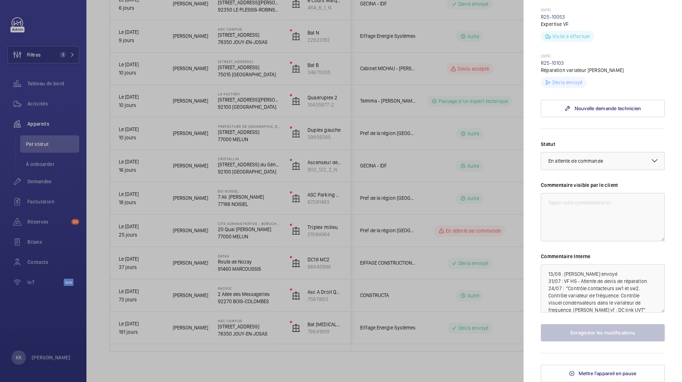
click at [216, 235] on div at bounding box center [341, 191] width 682 height 382
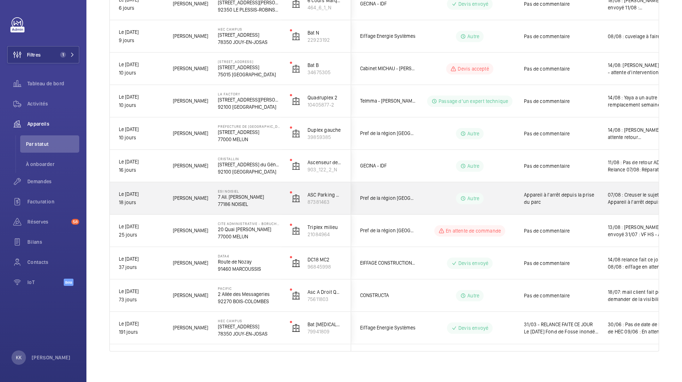
click at [236, 193] on p "7 All. [PERSON_NAME]" at bounding box center [249, 196] width 63 height 7
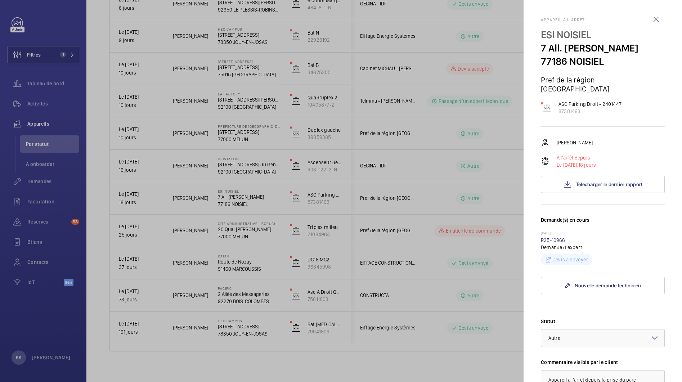
click at [597, 76] on p "Pref de la région [GEOGRAPHIC_DATA]" at bounding box center [603, 84] width 124 height 18
drag, startPoint x: 590, startPoint y: 104, endPoint x: 555, endPoint y: 104, distance: 34.9
click at [555, 104] on wm-front-device-cell "ASC Parking Droit - 2401447 87381463" at bounding box center [581, 108] width 81 height 14
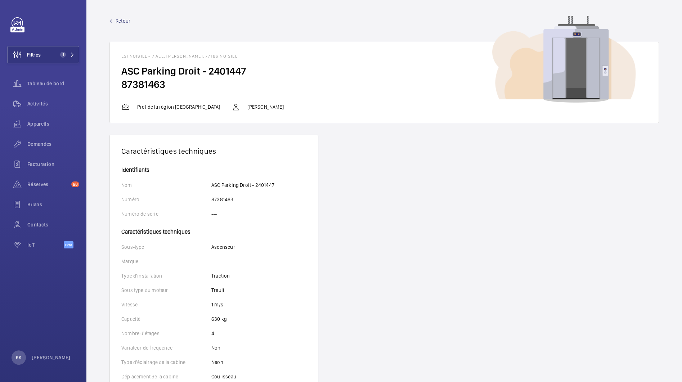
drag, startPoint x: 168, startPoint y: 80, endPoint x: 102, endPoint y: 86, distance: 67.0
click at [102, 86] on wm-front-device-detail "Retour ESI NOISIEL - 7 All. [PERSON_NAME], 77186 NOISIEL ASC Parking Droit - 24…" at bounding box center [384, 331] width 596 height 663
copy h2 "87381463"
click at [101, 50] on wm-front-device-detail "Retour ESI NOISIEL - 7 All. [PERSON_NAME], 77186 NOISIEL ASC Parking Droit - 24…" at bounding box center [384, 331] width 596 height 663
click at [43, 46] on button "Filtres 1" at bounding box center [43, 54] width 72 height 17
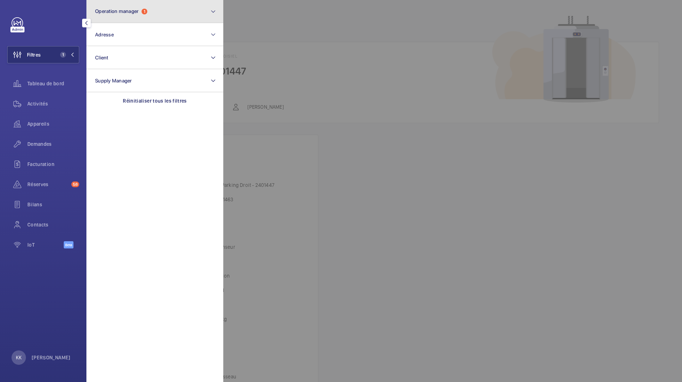
click at [121, 21] on button "Operation manager 1" at bounding box center [154, 11] width 137 height 23
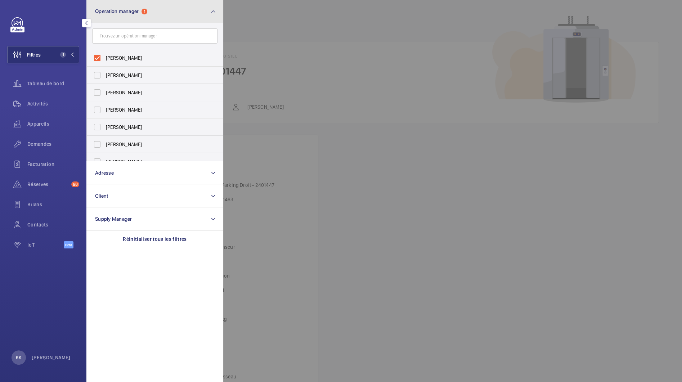
click at [122, 18] on button "Operation manager 1" at bounding box center [154, 11] width 137 height 23
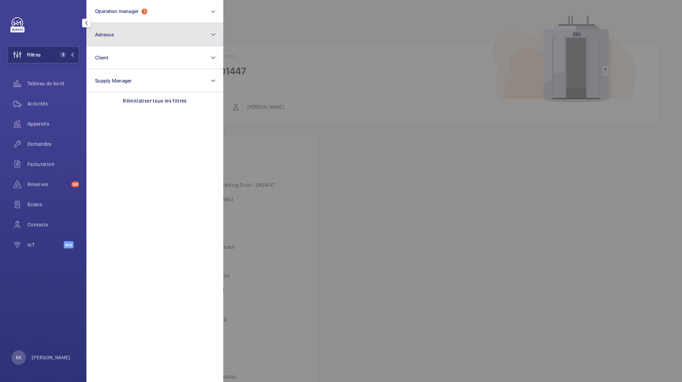
click at [116, 39] on button "Adresse" at bounding box center [154, 34] width 137 height 23
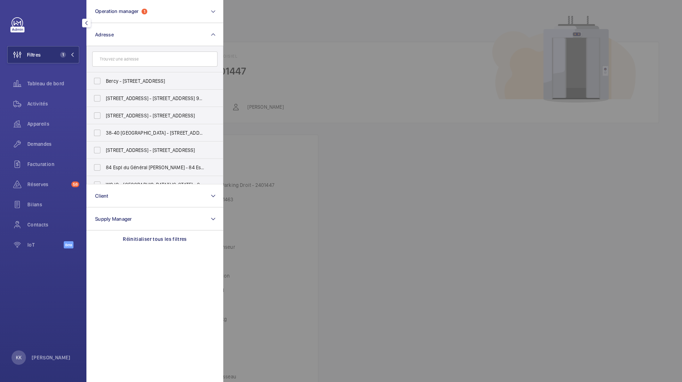
click at [120, 61] on input "text" at bounding box center [154, 59] width 125 height 15
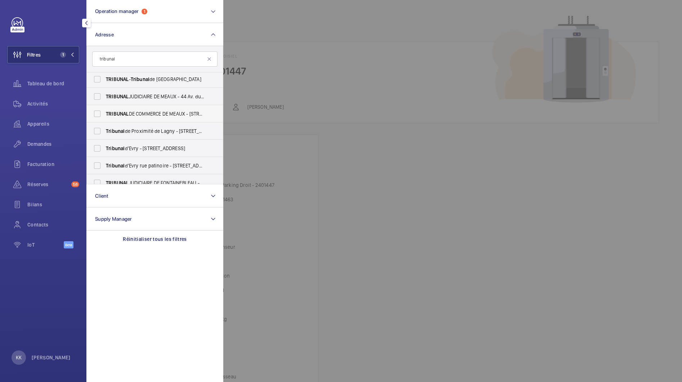
scroll to position [13, 0]
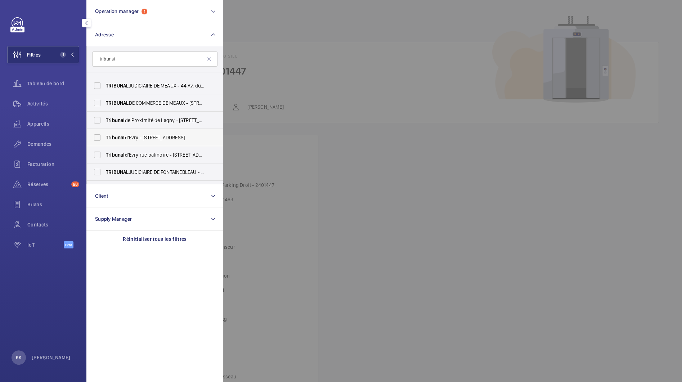
type input "tribunal"
click at [114, 134] on span "Tribunal d'Evry - [STREET_ADDRESS]" at bounding box center [155, 137] width 99 height 7
click at [104, 134] on input "Tribunal d'Evry - [STREET_ADDRESS]" at bounding box center [97, 137] width 14 height 14
checkbox input "true"
click at [119, 152] on span "Tribunal" at bounding box center [115, 155] width 19 height 6
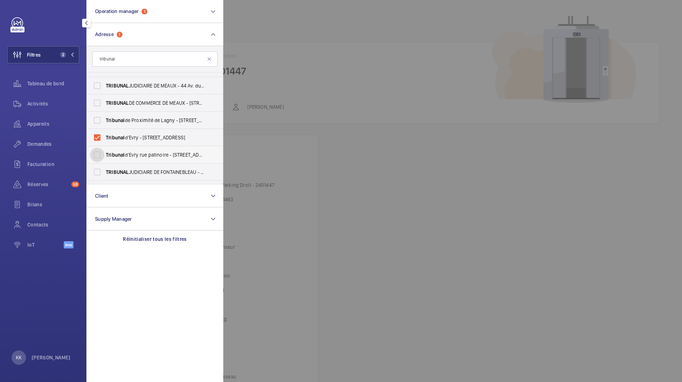
click at [104, 152] on input "Tribunal d'Evry rue patinoire - [STREET_ADDRESS]" at bounding box center [97, 155] width 14 height 14
checkbox input "true"
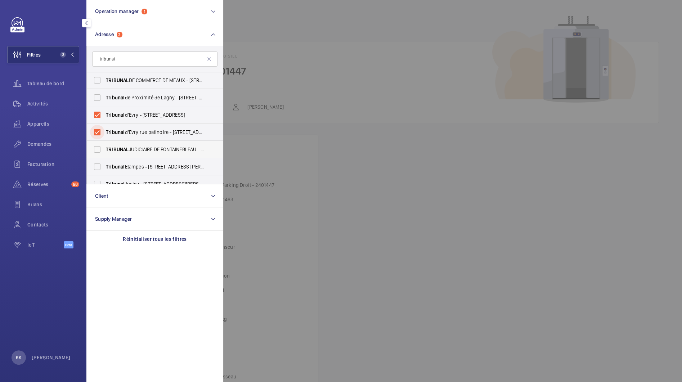
scroll to position [35, 0]
click at [123, 150] on span "TRIBUNAL" at bounding box center [117, 150] width 23 height 6
click at [104, 150] on input "TRIBUNAL JUDICIAIRE DE FONTAINEBLEAU - [STREET_ADDRESS]" at bounding box center [97, 149] width 14 height 14
click at [125, 149] on span "TRIBUNAL" at bounding box center [117, 150] width 23 height 6
click at [104, 149] on input "TRIBUNAL JUDICIAIRE DE FONTAINEBLEAU - [STREET_ADDRESS]" at bounding box center [97, 149] width 14 height 14
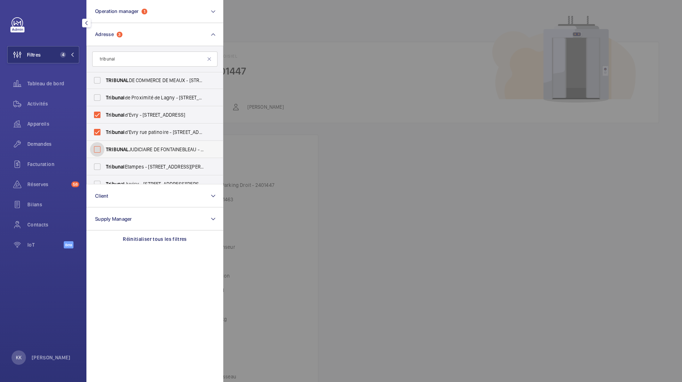
checkbox input "false"
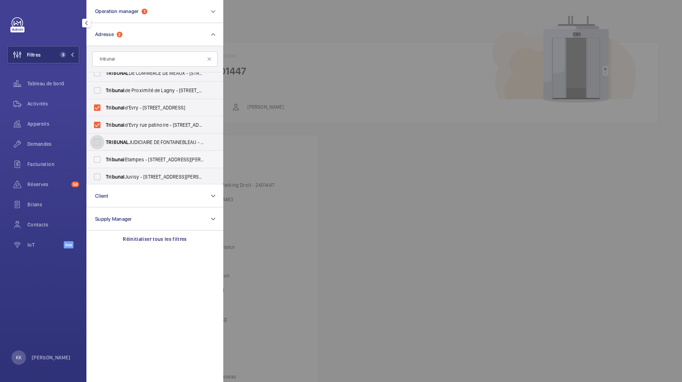
scroll to position [44, 0]
click at [124, 170] on label "Tribunal Juvisy - [STREET_ADDRESS][PERSON_NAME]" at bounding box center [149, 175] width 125 height 17
click at [104, 170] on input "Tribunal Juvisy - [STREET_ADDRESS][PERSON_NAME]" at bounding box center [97, 176] width 14 height 14
checkbox input "true"
click at [50, 188] on div "Réserves 58" at bounding box center [43, 184] width 72 height 17
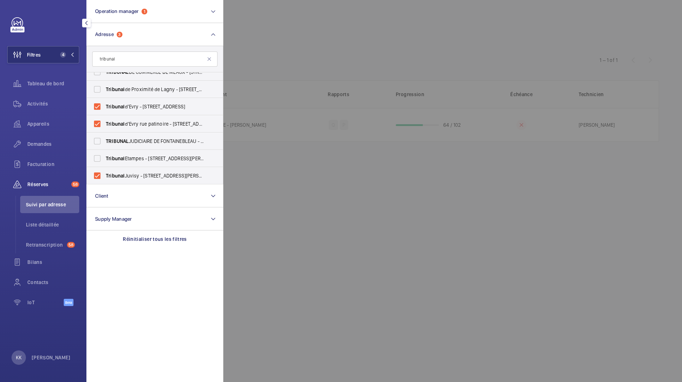
click at [311, 52] on div at bounding box center [564, 191] width 682 height 382
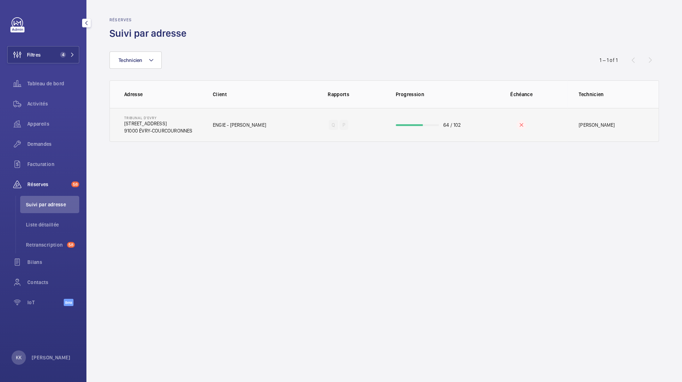
click at [266, 127] on p "ENGIE - [PERSON_NAME]" at bounding box center [239, 124] width 53 height 7
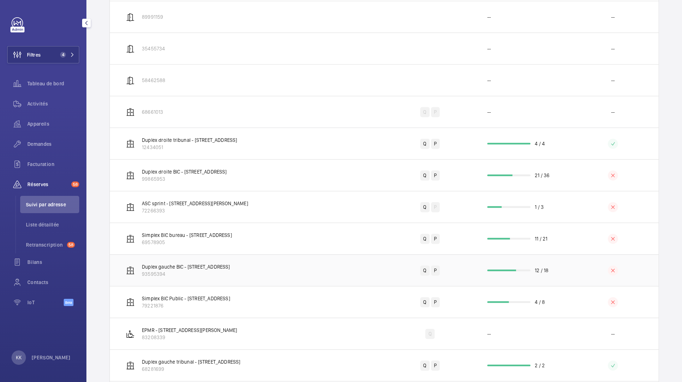
scroll to position [1007, 0]
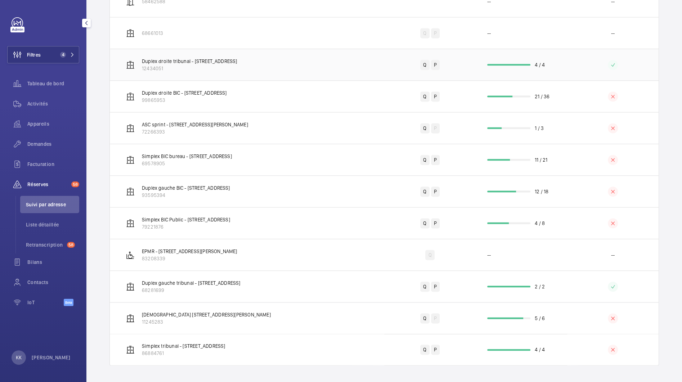
click at [276, 69] on td "Duplex droite tribunal - [STREET_ADDRESS] 12434051" at bounding box center [247, 65] width 274 height 32
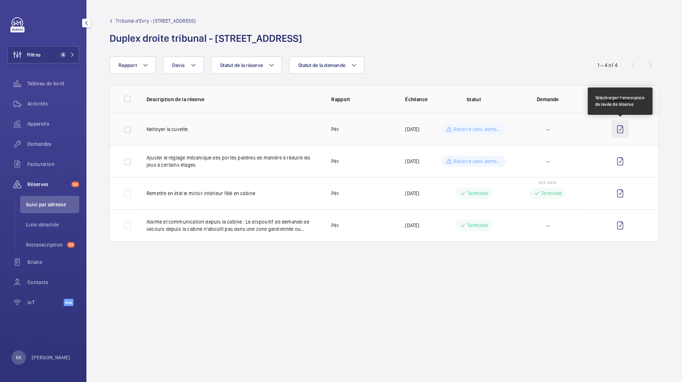
click at [622, 128] on wm-front-icon-button at bounding box center [620, 129] width 17 height 17
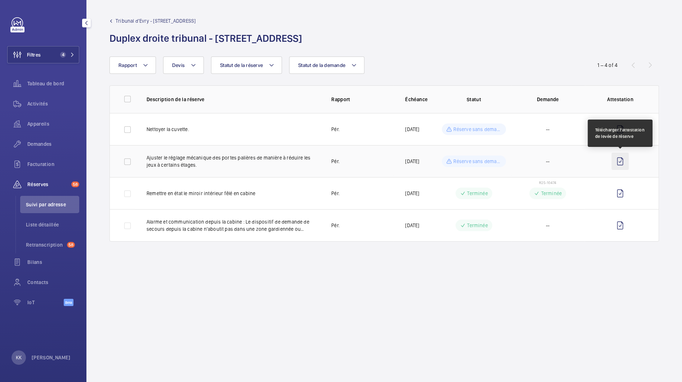
click at [620, 158] on wm-front-icon-button at bounding box center [620, 161] width 17 height 17
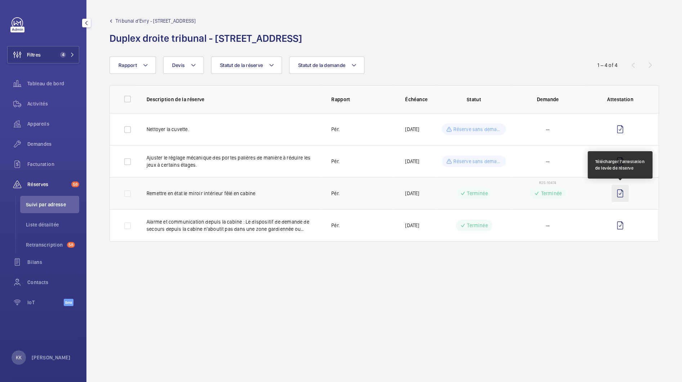
click at [626, 189] on wm-front-icon-button at bounding box center [620, 193] width 17 height 17
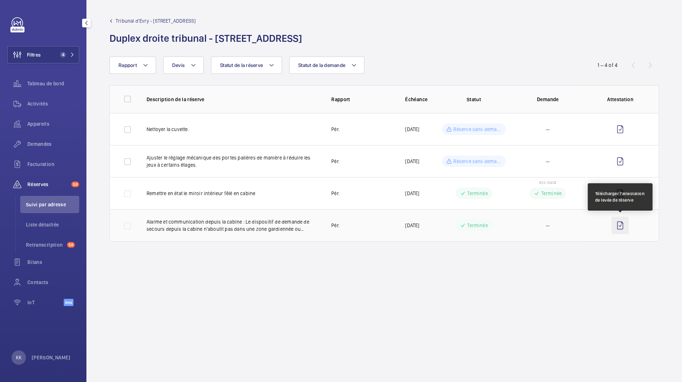
click at [628, 231] on wm-front-icon-button at bounding box center [620, 225] width 17 height 17
click at [118, 19] on span "Tribunal d'Evry - [STREET_ADDRESS]" at bounding box center [156, 20] width 80 height 7
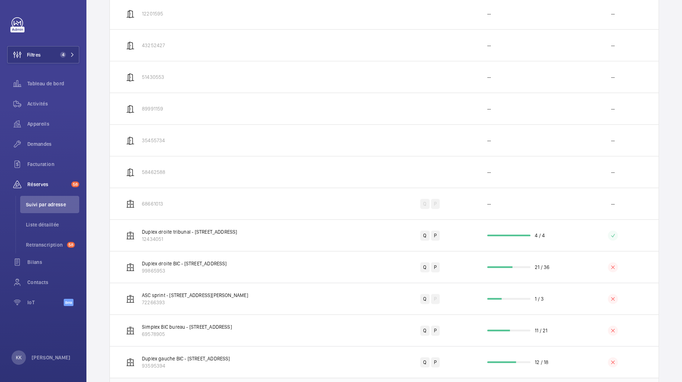
scroll to position [1007, 0]
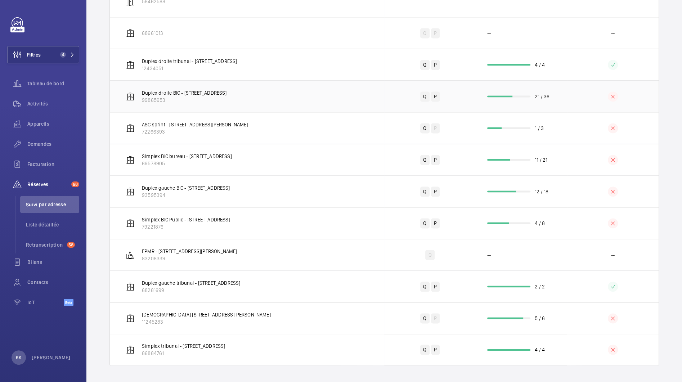
click at [272, 98] on td "Duplex droite BIC - [STREET_ADDRESS]" at bounding box center [247, 96] width 274 height 32
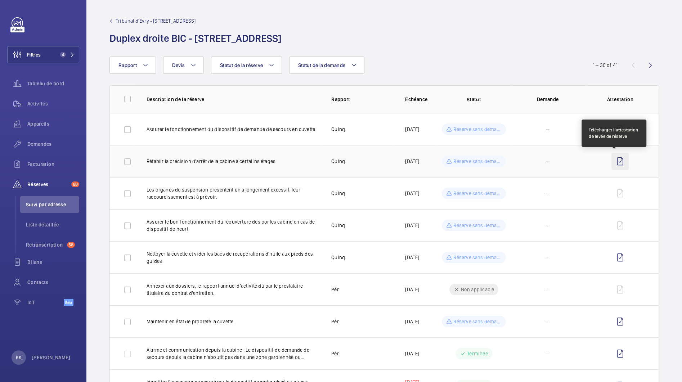
click at [612, 164] on wm-front-icon-button at bounding box center [620, 161] width 17 height 17
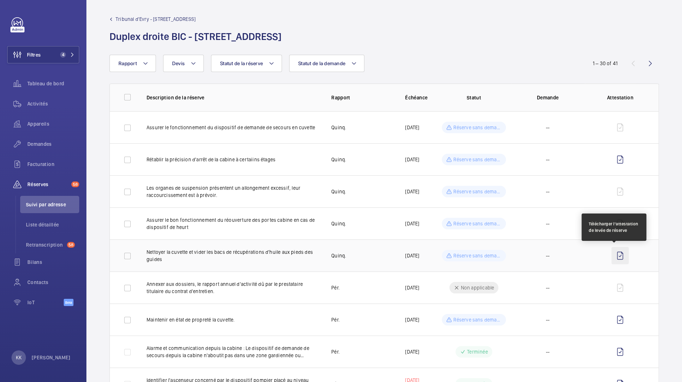
click at [619, 258] on wm-front-icon-button at bounding box center [620, 255] width 17 height 17
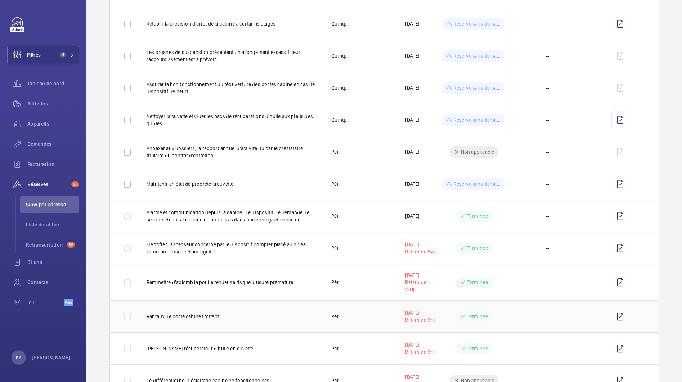
scroll to position [247, 0]
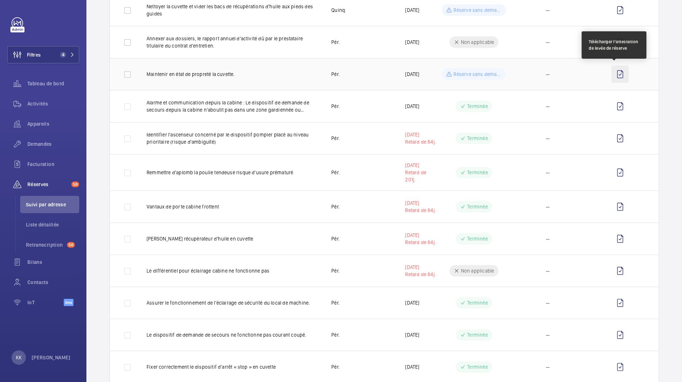
click at [616, 77] on wm-front-icon-button at bounding box center [620, 74] width 17 height 17
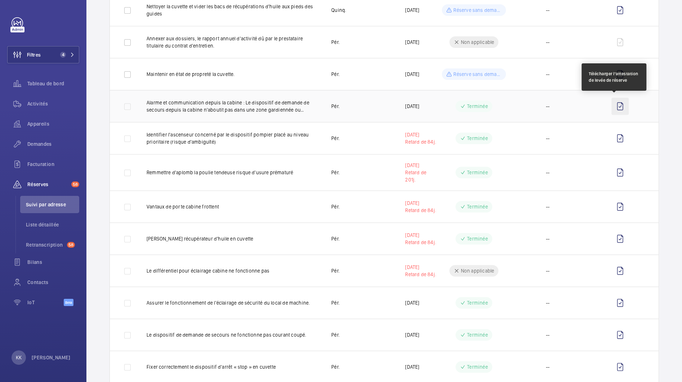
click at [613, 103] on wm-front-icon-button at bounding box center [620, 106] width 17 height 17
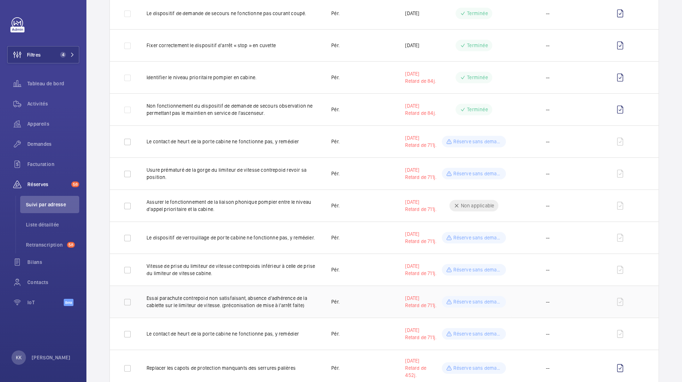
scroll to position [714, 0]
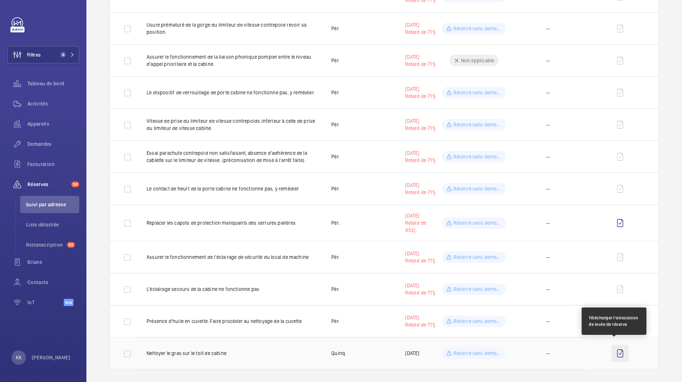
click at [613, 351] on wm-front-icon-button at bounding box center [620, 353] width 17 height 17
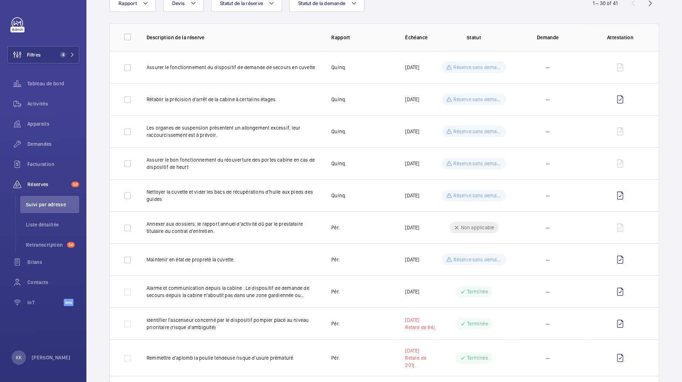
scroll to position [0, 0]
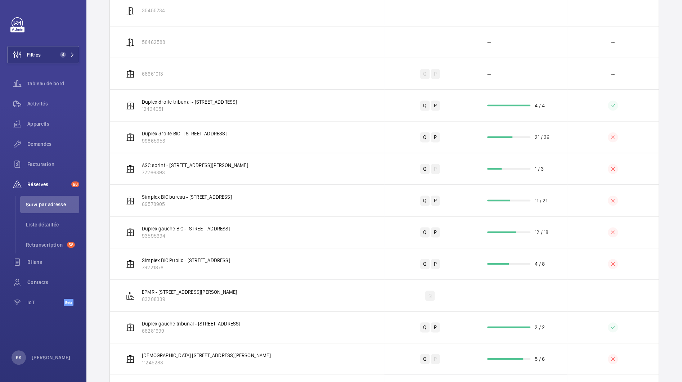
scroll to position [976, 0]
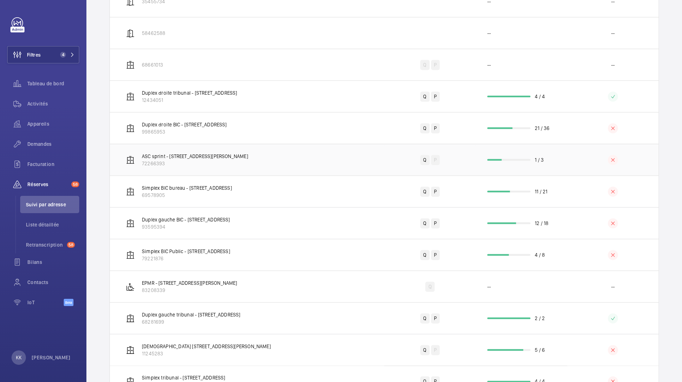
click at [313, 164] on td "ASC sprint - [STREET_ADDRESS][PERSON_NAME]" at bounding box center [247, 160] width 274 height 32
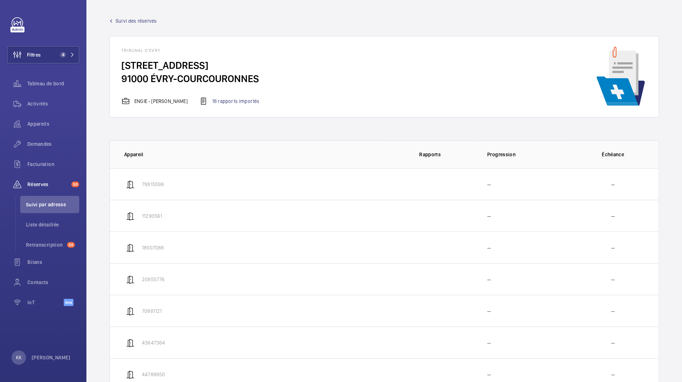
scroll to position [1007, 0]
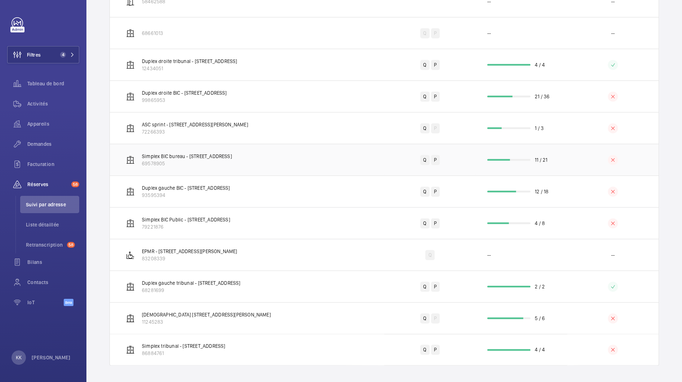
click at [320, 146] on td "Simplex BIC bureau - [STREET_ADDRESS]" at bounding box center [247, 160] width 274 height 32
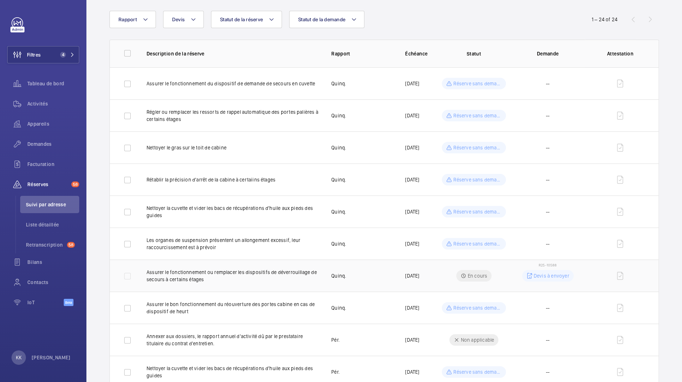
scroll to position [62, 0]
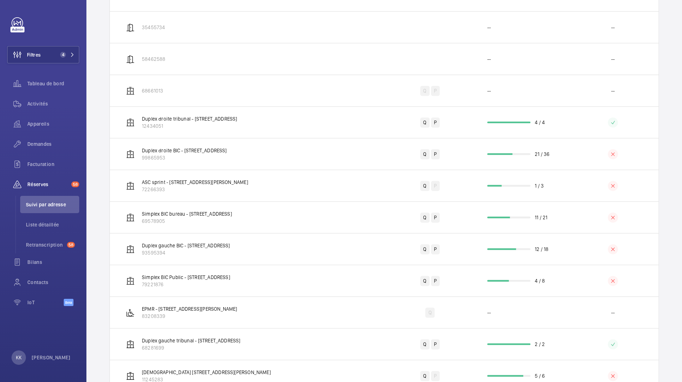
scroll to position [1007, 0]
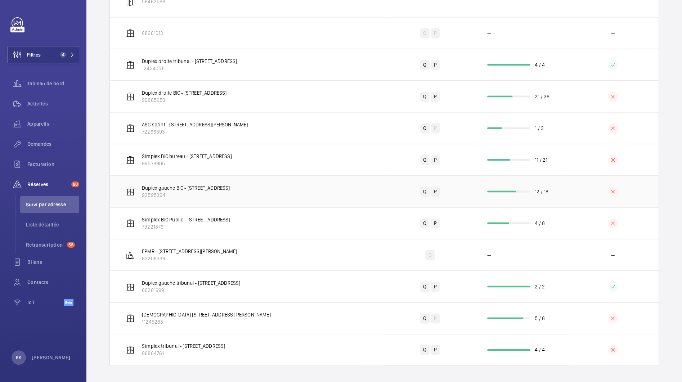
click at [282, 196] on td "Duplex gauche BIC - [STREET_ADDRESS]" at bounding box center [247, 191] width 274 height 32
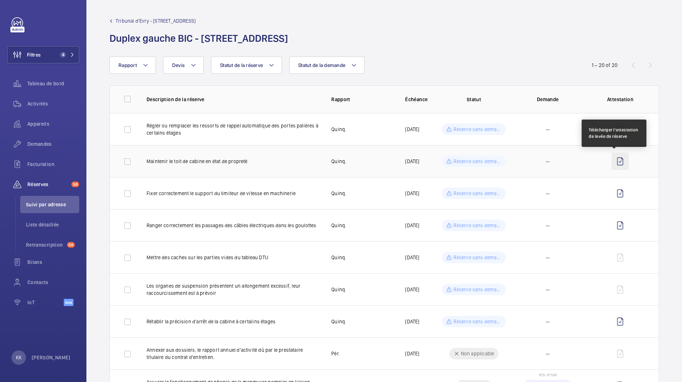
click at [612, 160] on wm-front-icon-button at bounding box center [620, 161] width 17 height 17
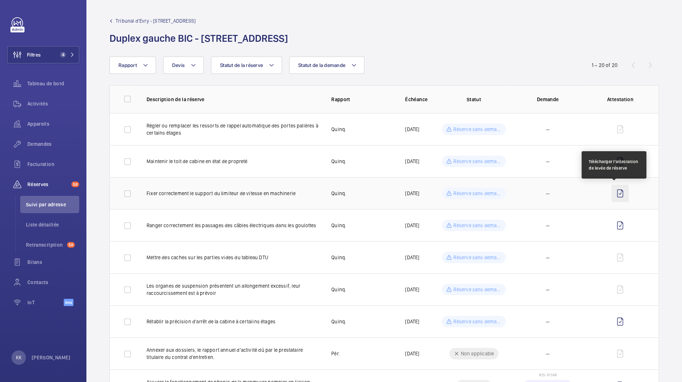
click at [615, 194] on wm-front-icon-button at bounding box center [620, 193] width 17 height 17
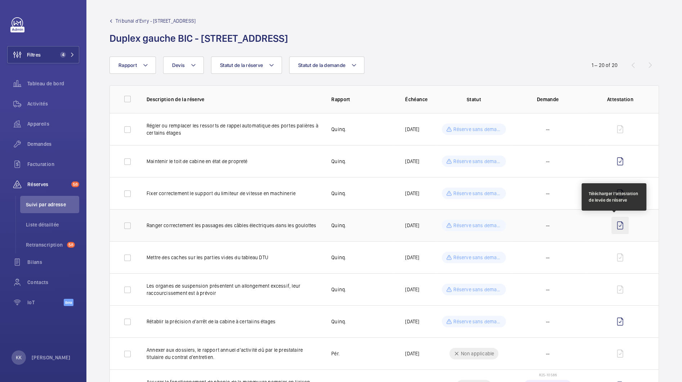
click at [618, 220] on wm-front-icon-button at bounding box center [620, 225] width 17 height 17
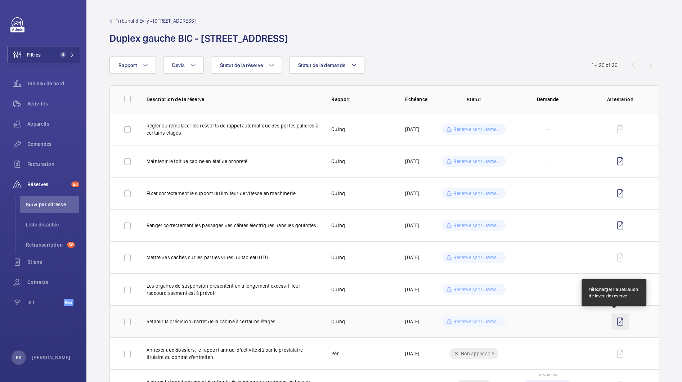
click at [613, 321] on wm-front-icon-button at bounding box center [620, 321] width 17 height 17
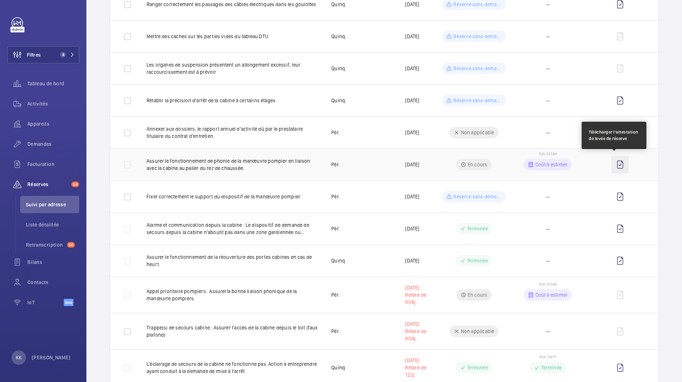
click at [618, 170] on wm-front-icon-button at bounding box center [620, 164] width 17 height 17
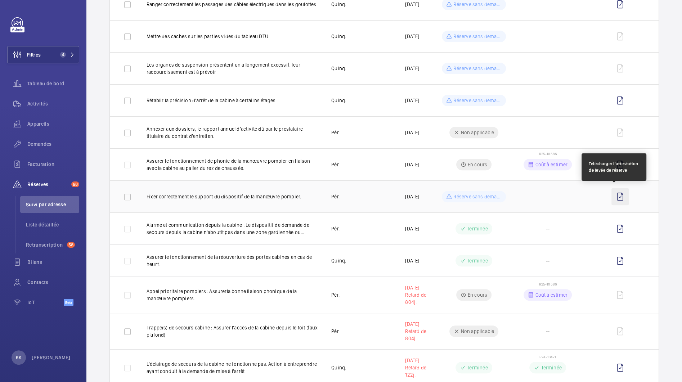
click at [619, 190] on wm-front-icon-button at bounding box center [620, 196] width 17 height 17
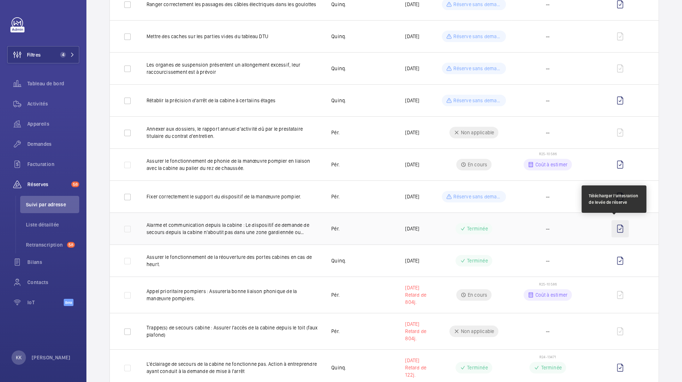
click at [613, 228] on wm-front-icon-button at bounding box center [620, 228] width 17 height 17
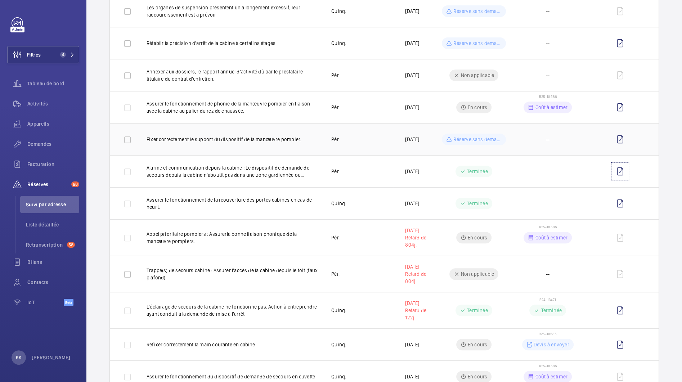
scroll to position [399, 0]
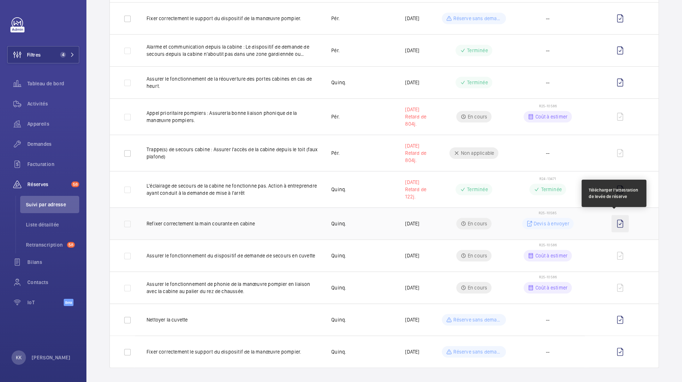
click at [612, 217] on wm-front-icon-button at bounding box center [620, 223] width 17 height 17
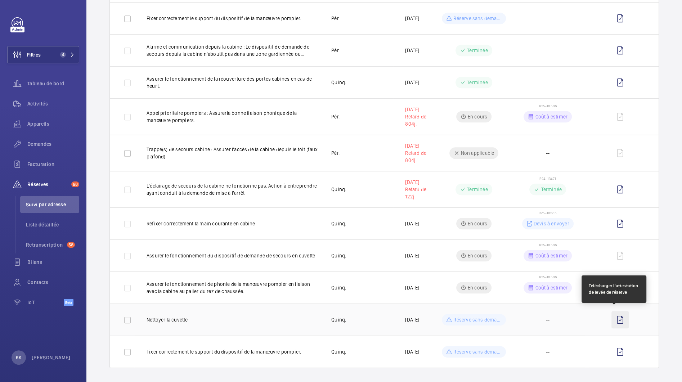
click at [615, 318] on wm-front-icon-button at bounding box center [620, 319] width 17 height 17
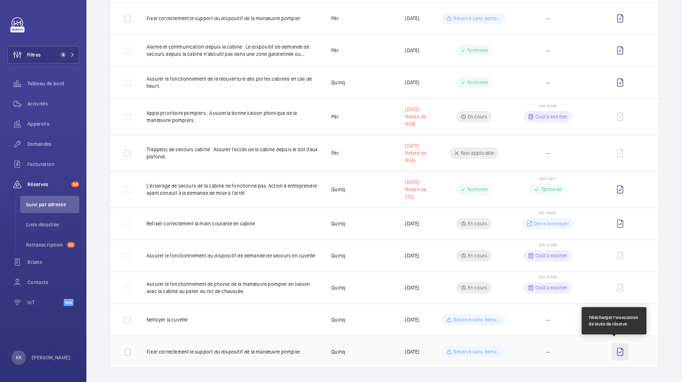
click at [615, 347] on wm-front-icon-button at bounding box center [620, 351] width 17 height 17
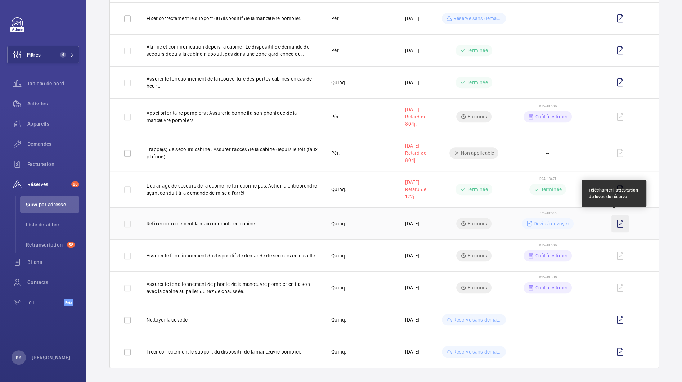
click at [616, 219] on wm-front-icon-button at bounding box center [620, 223] width 17 height 17
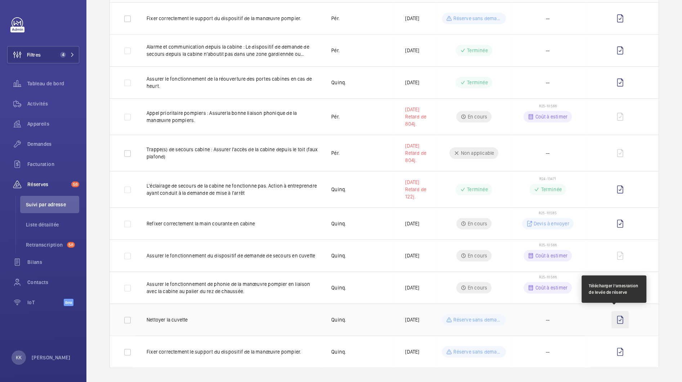
click at [612, 316] on wm-front-icon-button at bounding box center [620, 319] width 17 height 17
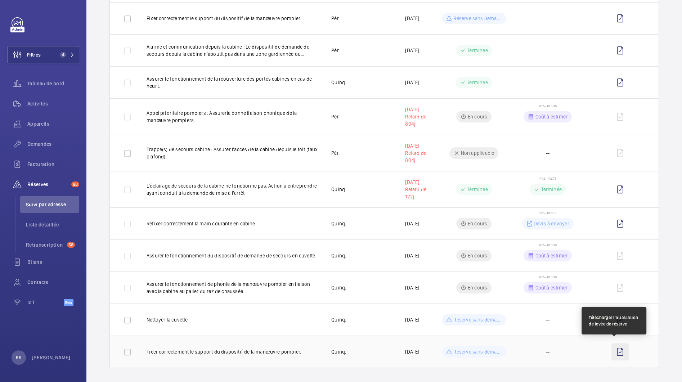
click at [615, 348] on wm-front-icon-button at bounding box center [620, 351] width 17 height 17
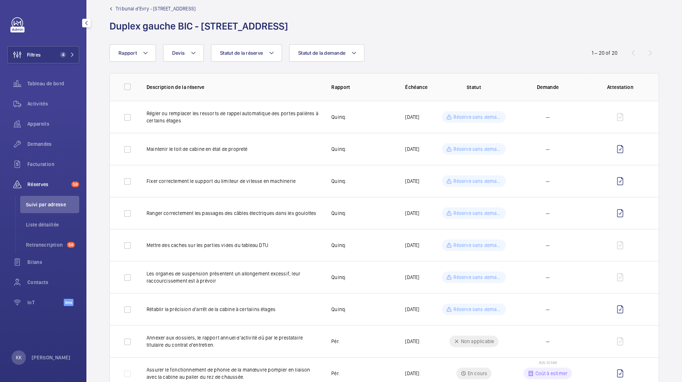
scroll to position [0, 0]
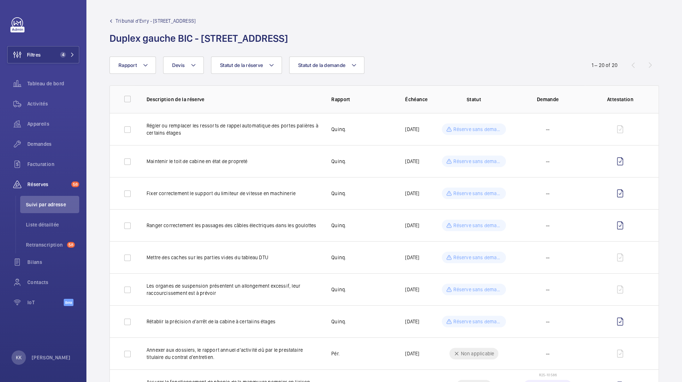
click at [129, 19] on span "Tribunal d'Evry - [STREET_ADDRESS]" at bounding box center [156, 20] width 80 height 7
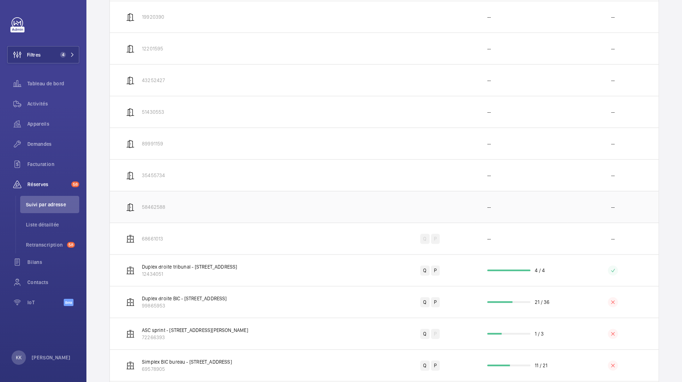
scroll to position [1007, 0]
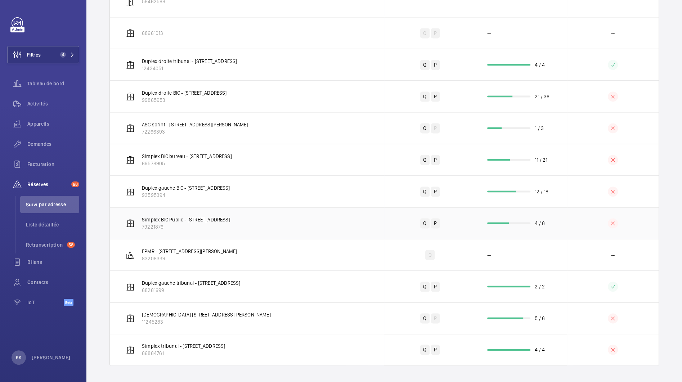
click at [278, 223] on td "Simplex BIC Public - [STREET_ADDRESS]" at bounding box center [247, 223] width 274 height 32
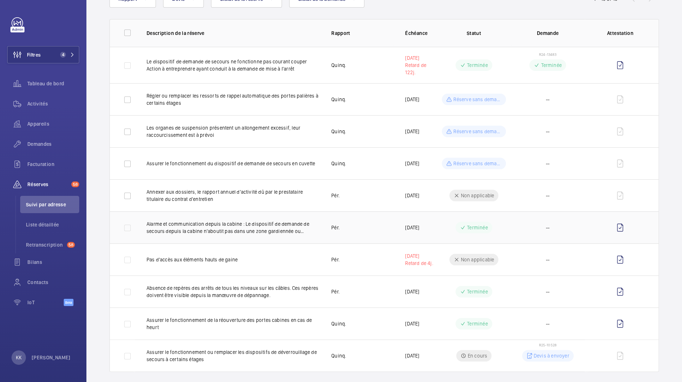
scroll to position [71, 0]
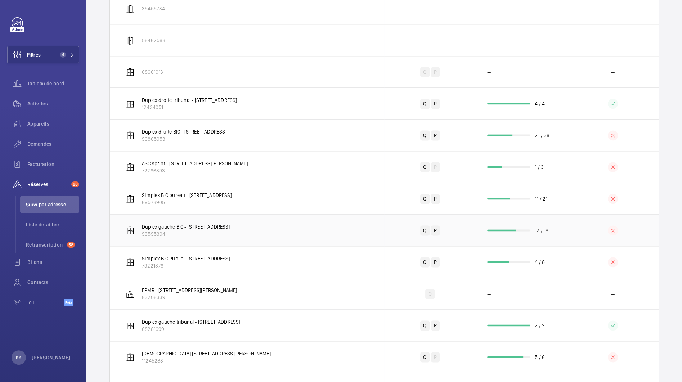
scroll to position [1007, 0]
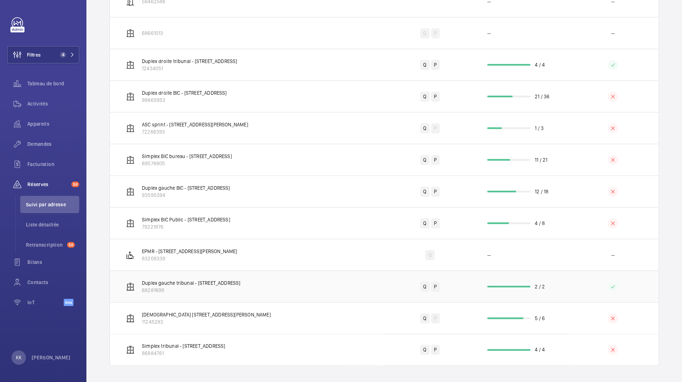
click at [347, 287] on td "Duplex gauche tribunal - [STREET_ADDRESS] 68281699" at bounding box center [247, 287] width 274 height 32
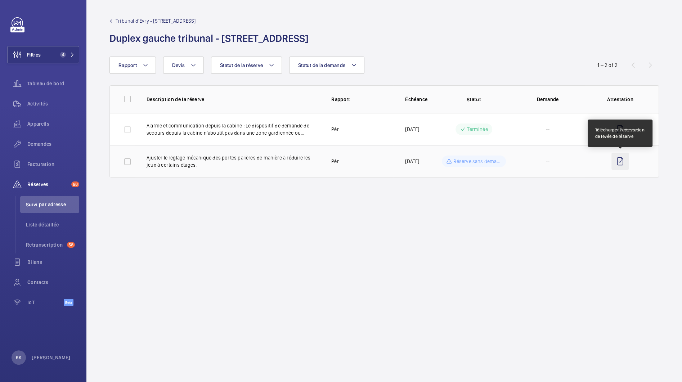
click at [616, 162] on wm-front-icon-button at bounding box center [620, 161] width 17 height 17
click at [534, 216] on wm-front-admin-audit-device-report-lines "Tribunal d'Evry - [STREET_ADDRESS][GEOGRAPHIC_DATA] gauche tribunal - [STREET_A…" at bounding box center [384, 191] width 596 height 382
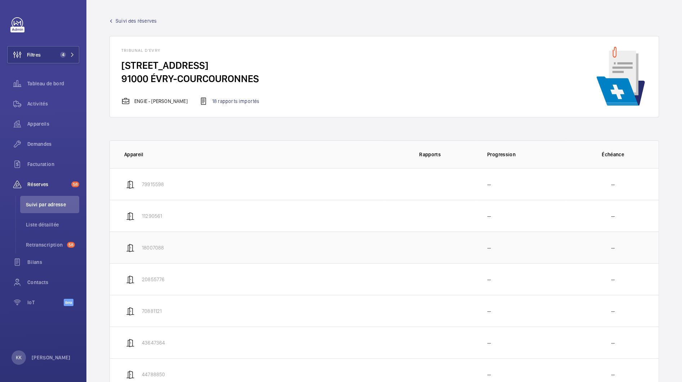
scroll to position [1007, 0]
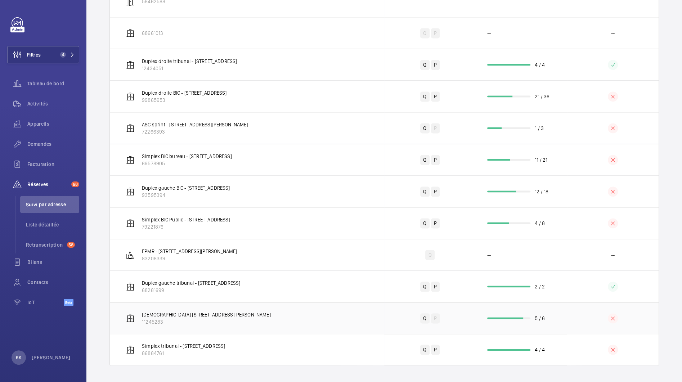
click at [390, 317] on td "Q P" at bounding box center [429, 318] width 91 height 32
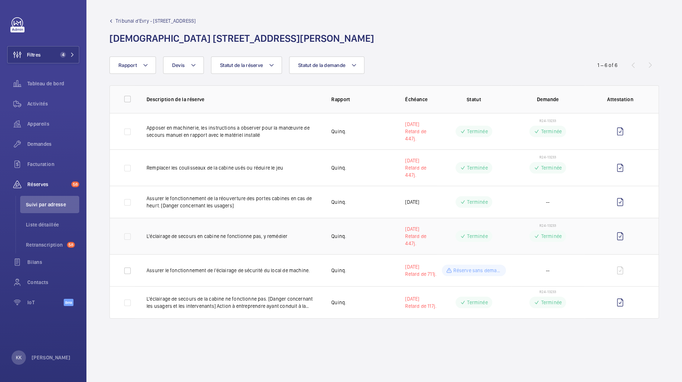
drag, startPoint x: 422, startPoint y: 227, endPoint x: 431, endPoint y: 220, distance: 11.3
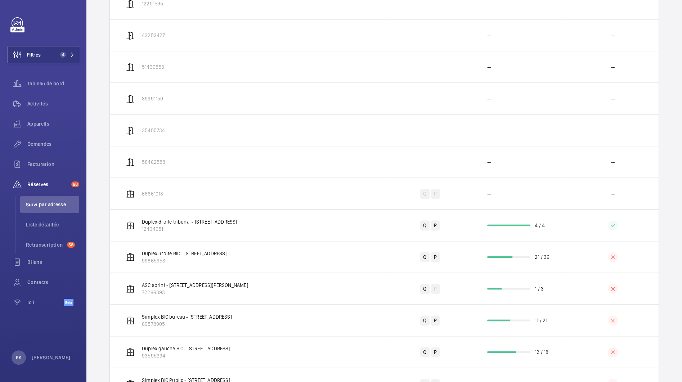
scroll to position [1007, 0]
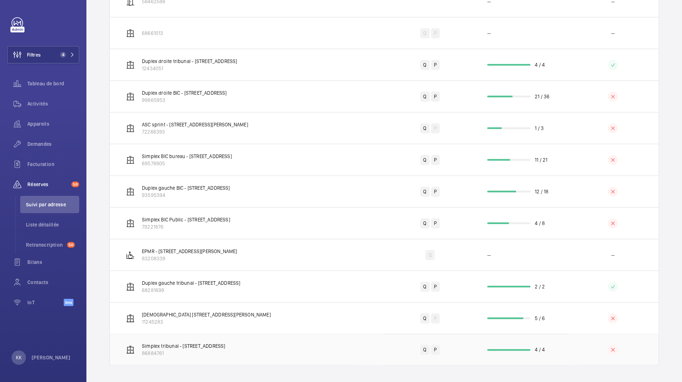
click at [355, 337] on td "Simplex tribunal - [STREET_ADDRESS]" at bounding box center [247, 350] width 274 height 32
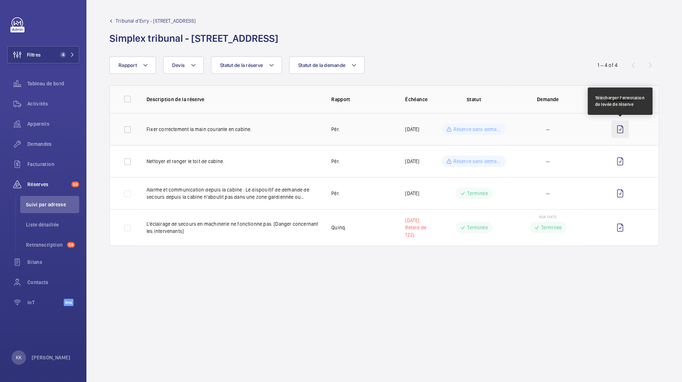
click at [622, 128] on wm-front-icon-button at bounding box center [620, 129] width 17 height 17
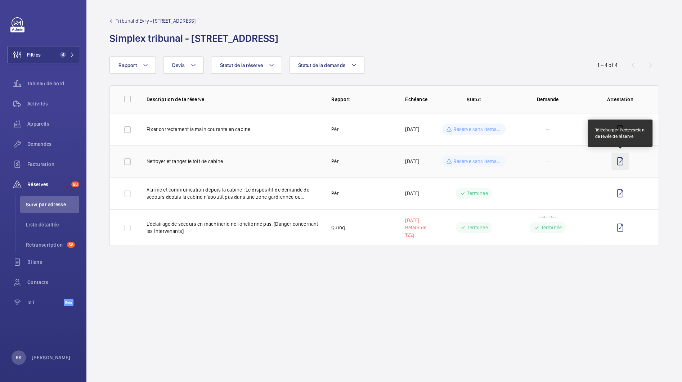
click at [620, 163] on wm-front-icon-button at bounding box center [620, 161] width 17 height 17
click at [537, 264] on wm-front-admin-audit-device-report-lines "Tribunal d'Evry - [STREET_ADDRESS] Simplex tribunal - [STREET_ADDRESS] Rapport …" at bounding box center [384, 191] width 596 height 382
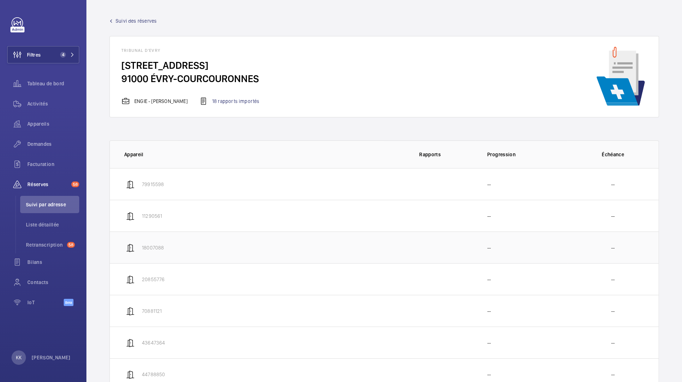
drag, startPoint x: 540, startPoint y: 260, endPoint x: 545, endPoint y: 252, distance: 9.8
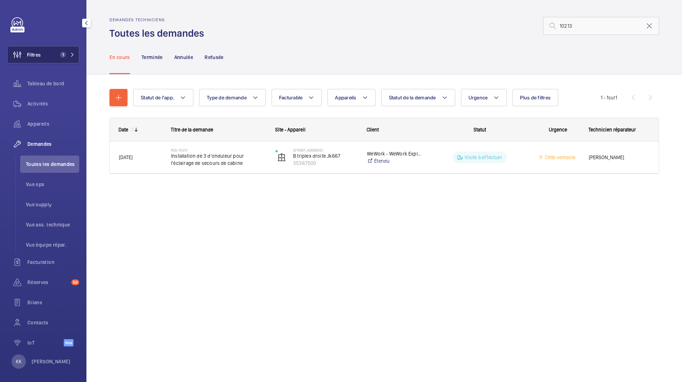
click at [44, 56] on button "Filtres 1" at bounding box center [43, 54] width 72 height 17
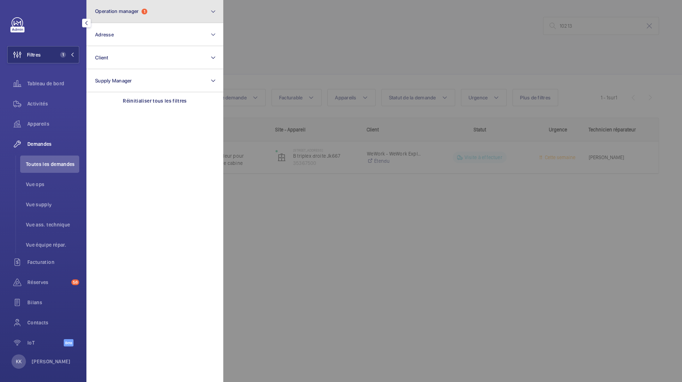
click at [124, 18] on button "Operation manager 1" at bounding box center [154, 11] width 137 height 23
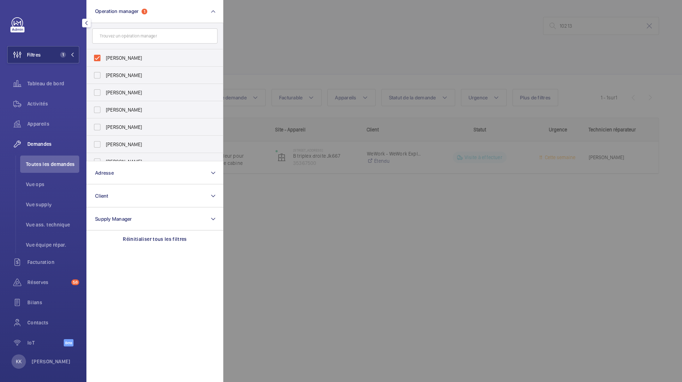
click at [36, 143] on span "Demandes" at bounding box center [53, 143] width 52 height 7
click at [40, 126] on span "Appareils" at bounding box center [53, 123] width 52 height 7
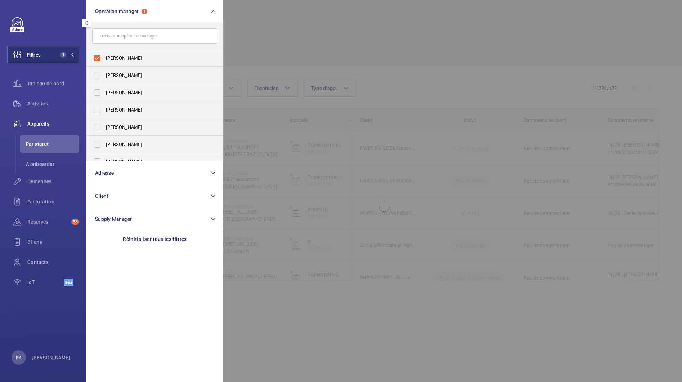
click at [275, 49] on div at bounding box center [564, 191] width 682 height 382
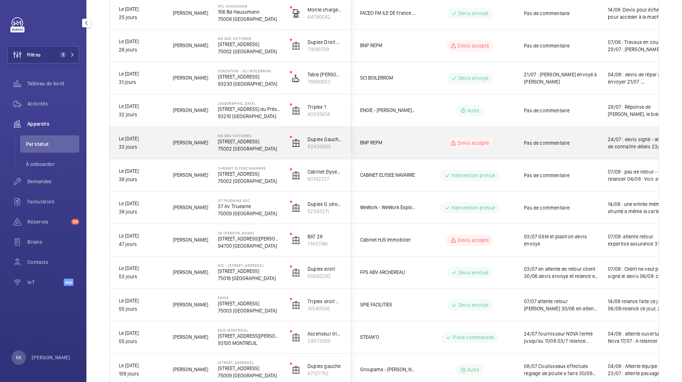
scroll to position [522, 0]
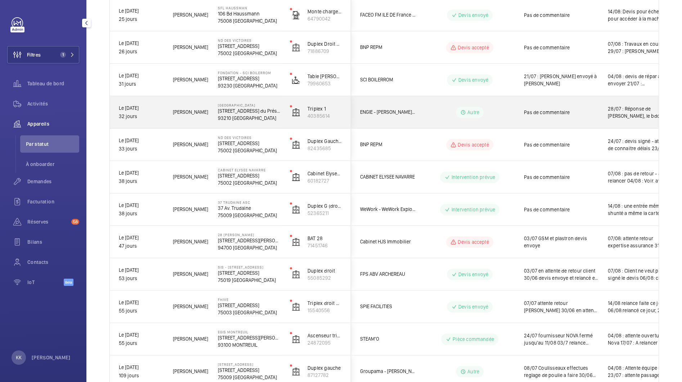
click at [228, 111] on p "276 Av. du Président Wilson" at bounding box center [249, 110] width 63 height 7
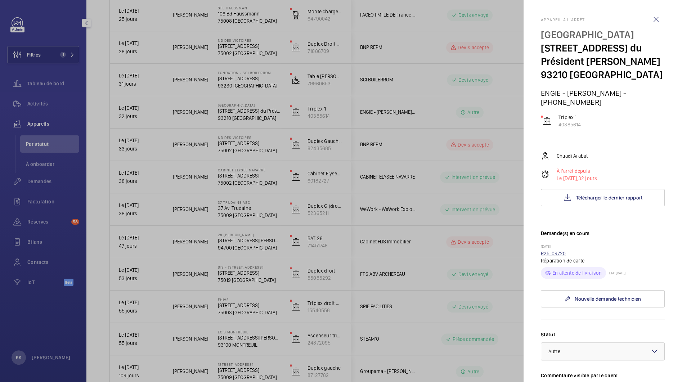
click at [550, 251] on link "R25-09720" at bounding box center [553, 254] width 25 height 6
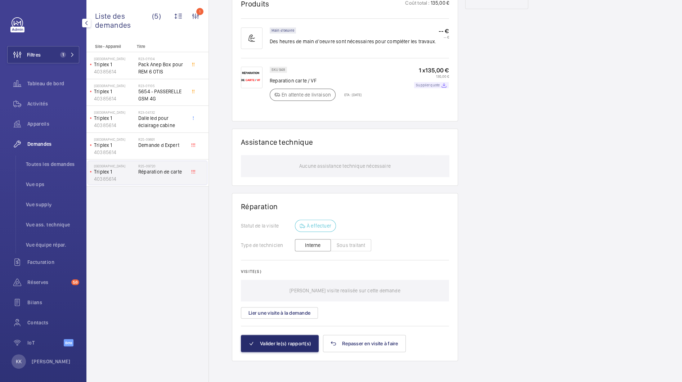
scroll to position [456, 0]
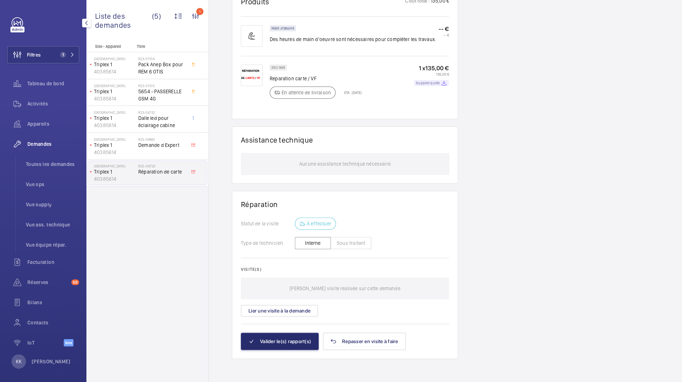
click at [439, 84] on p "Supplier quote" at bounding box center [428, 83] width 24 height 3
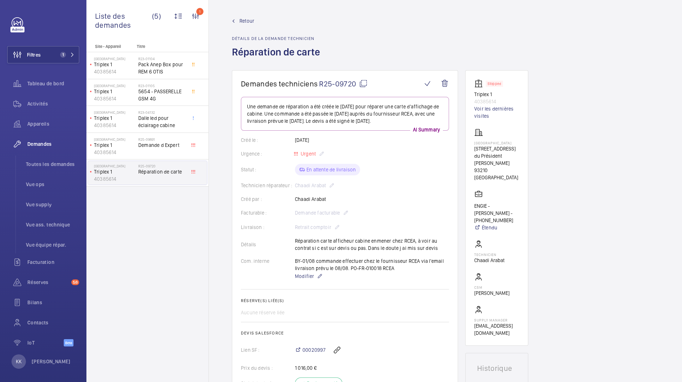
click at [248, 21] on span "Retour" at bounding box center [247, 20] width 15 height 7
